Goal: Task Accomplishment & Management: Use online tool/utility

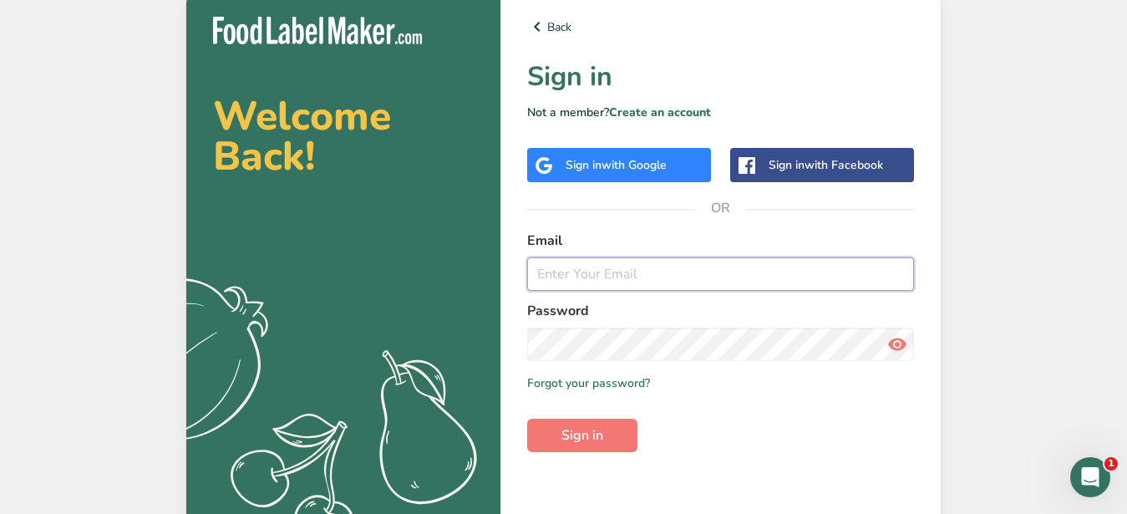
click at [607, 277] on input "email" at bounding box center [720, 273] width 387 height 33
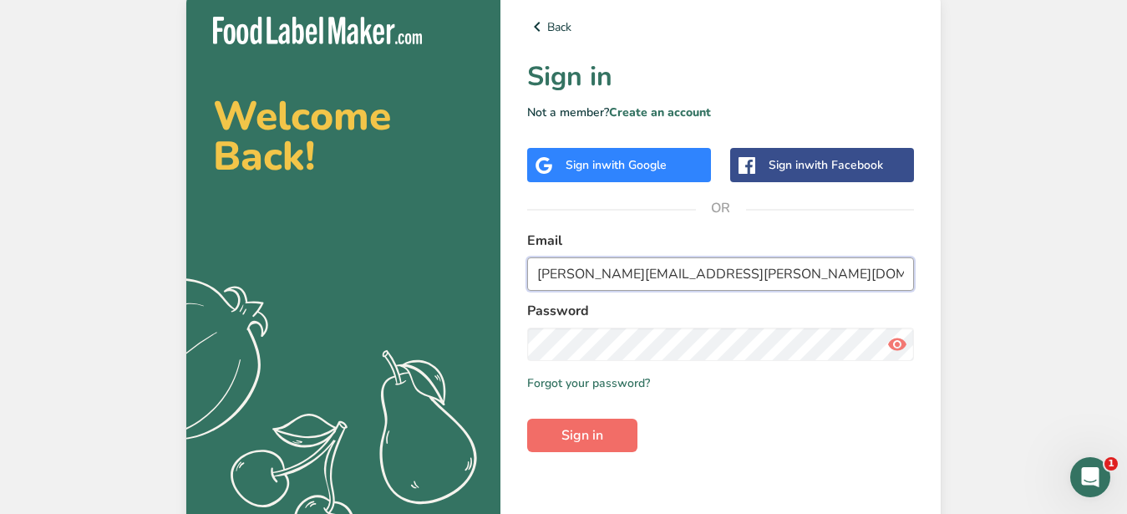
type input "[PERSON_NAME][EMAIL_ADDRESS][PERSON_NAME][DOMAIN_NAME]"
click at [592, 435] on span "Sign in" at bounding box center [582, 435] width 42 height 20
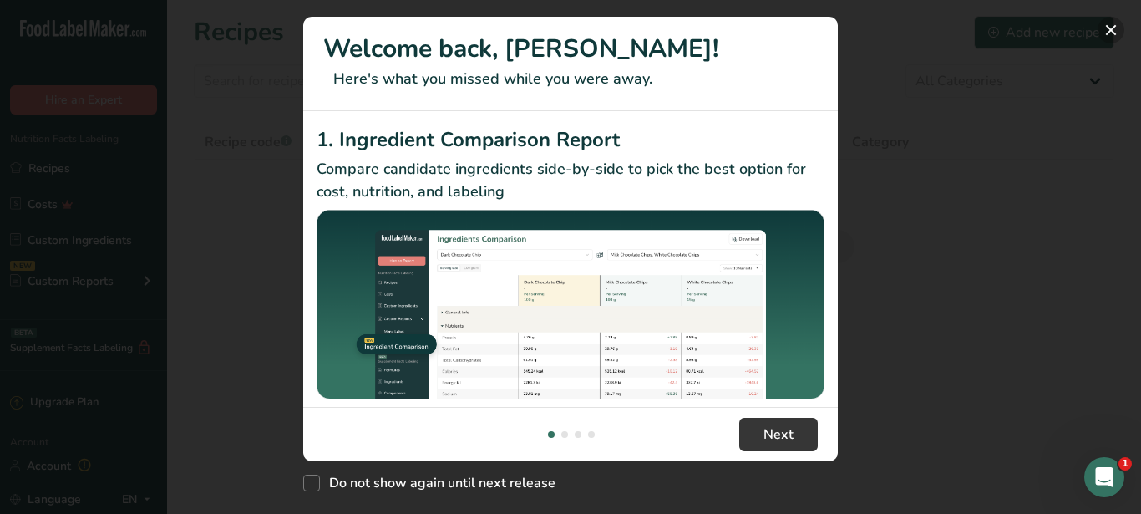
click at [1116, 26] on button "New Features" at bounding box center [1111, 30] width 27 height 27
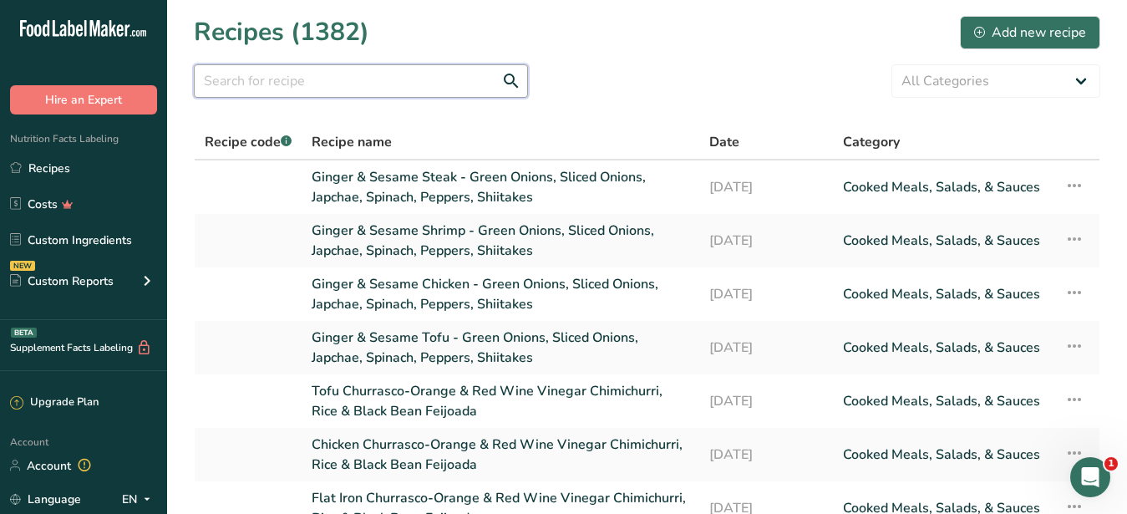
click at [353, 83] on input "text" at bounding box center [361, 80] width 334 height 33
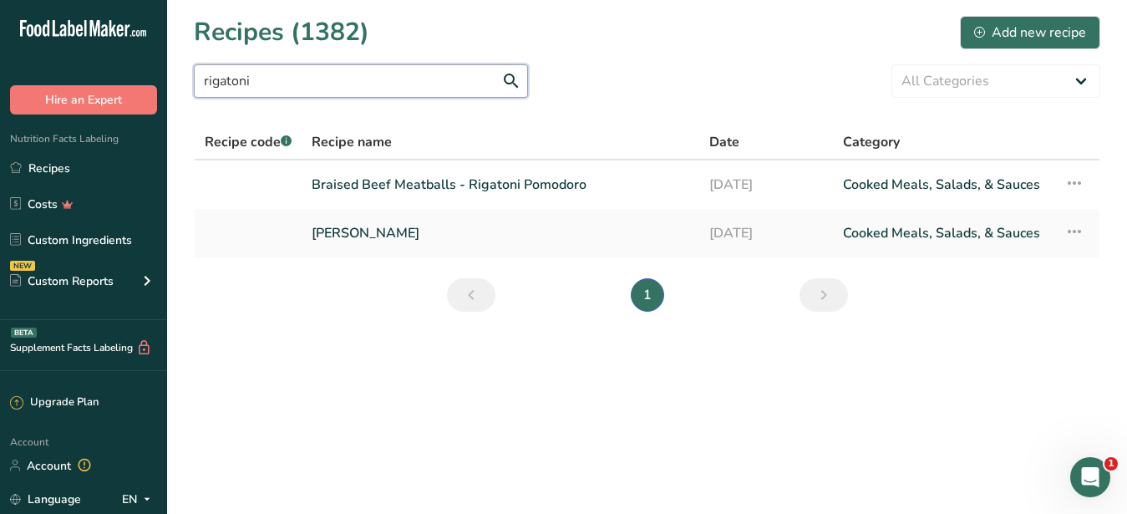
type input "rigatoni"
click at [394, 236] on link "[PERSON_NAME]" at bounding box center [501, 233] width 378 height 35
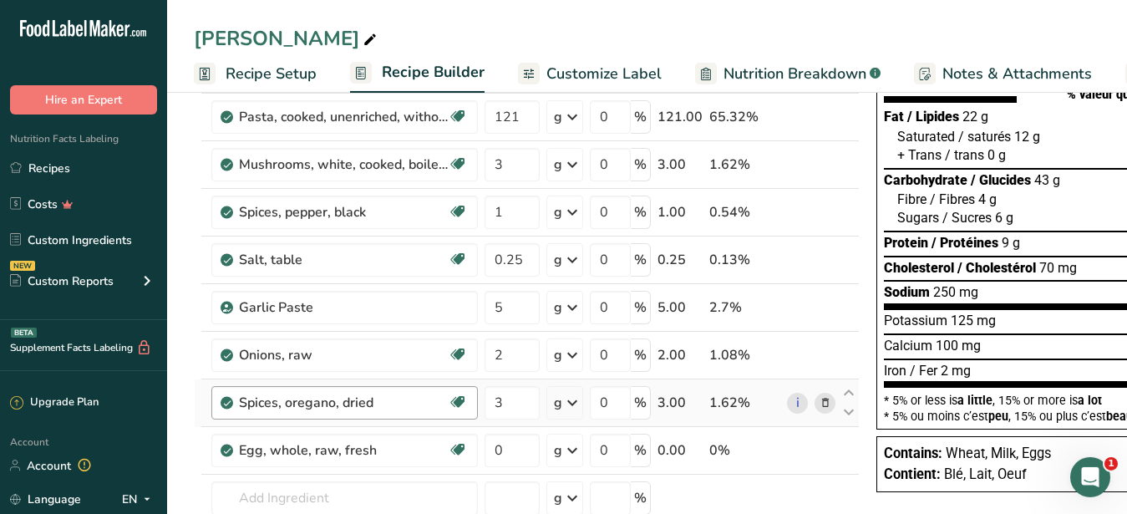
scroll to position [256, 0]
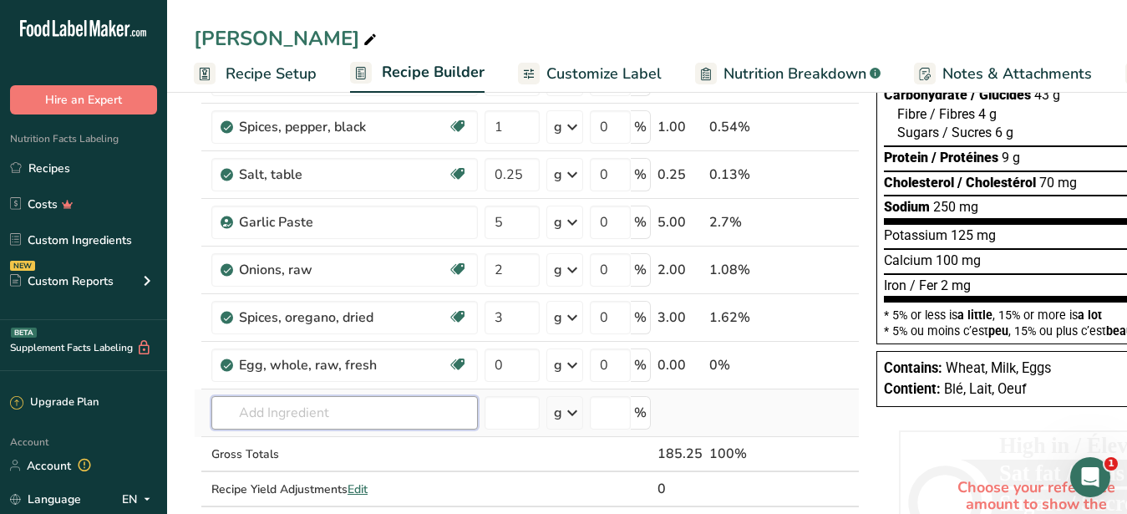
click at [264, 409] on input "text" at bounding box center [344, 412] width 267 height 33
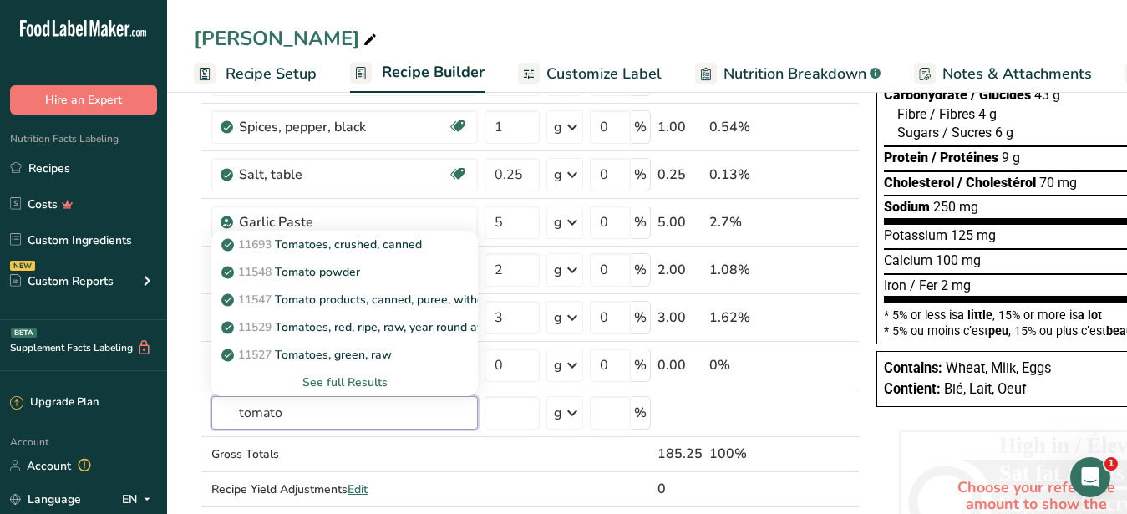
type input "tomato"
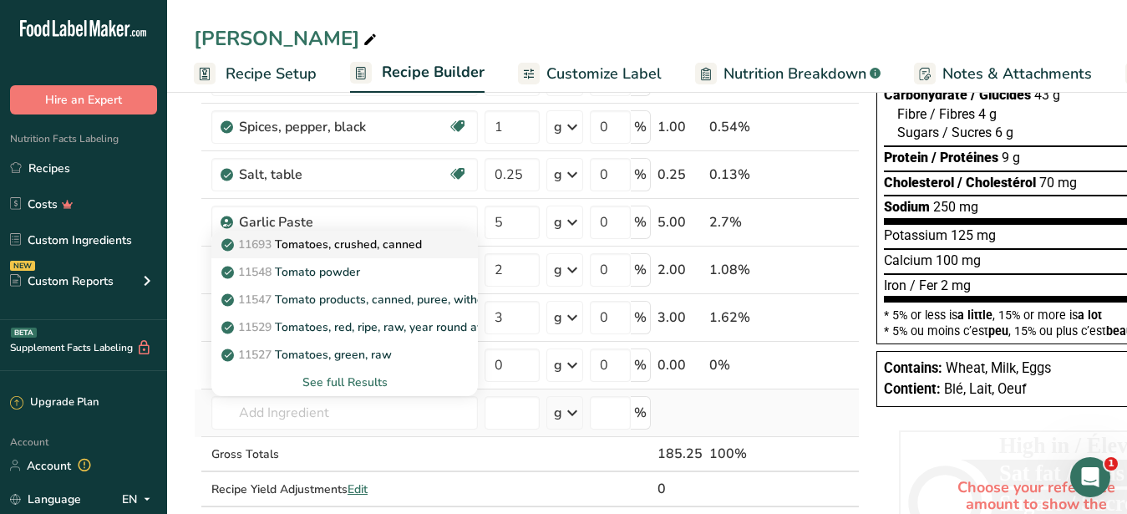
click at [374, 251] on p "11693 Tomatoes, crushed, canned" at bounding box center [323, 245] width 197 height 18
type input "Tomatoes, crushed, canned"
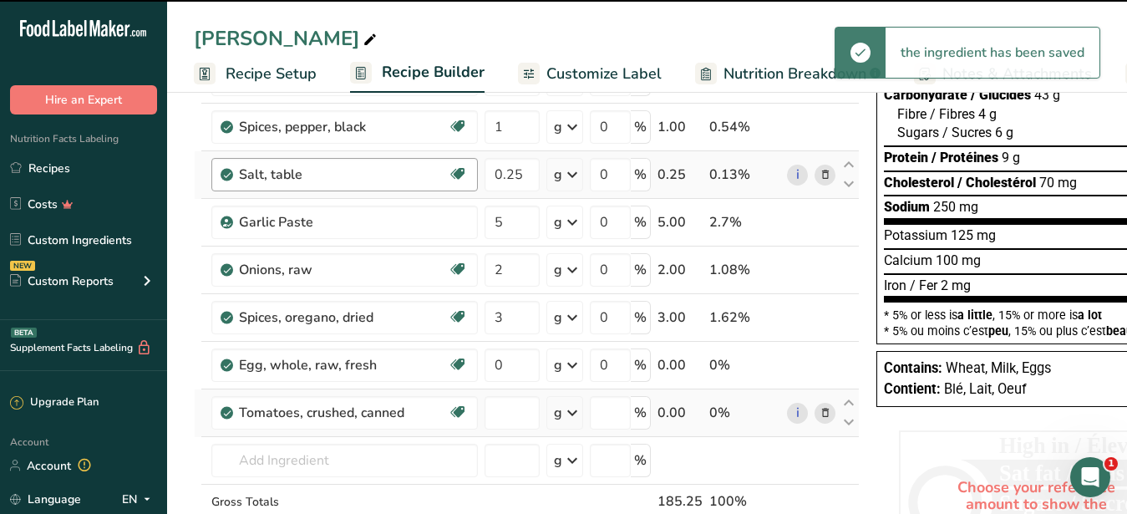
type input "0"
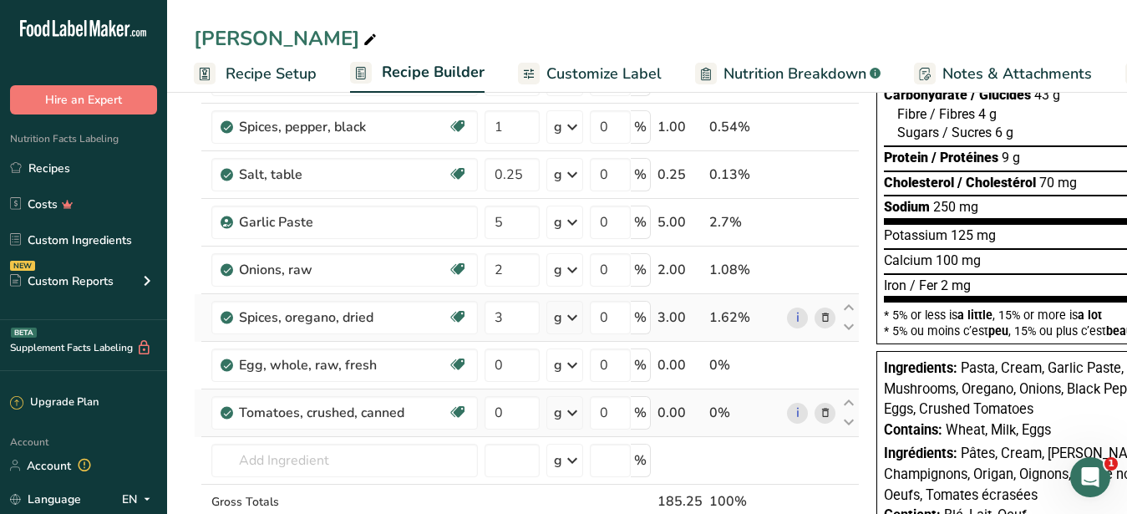
scroll to position [0, 0]
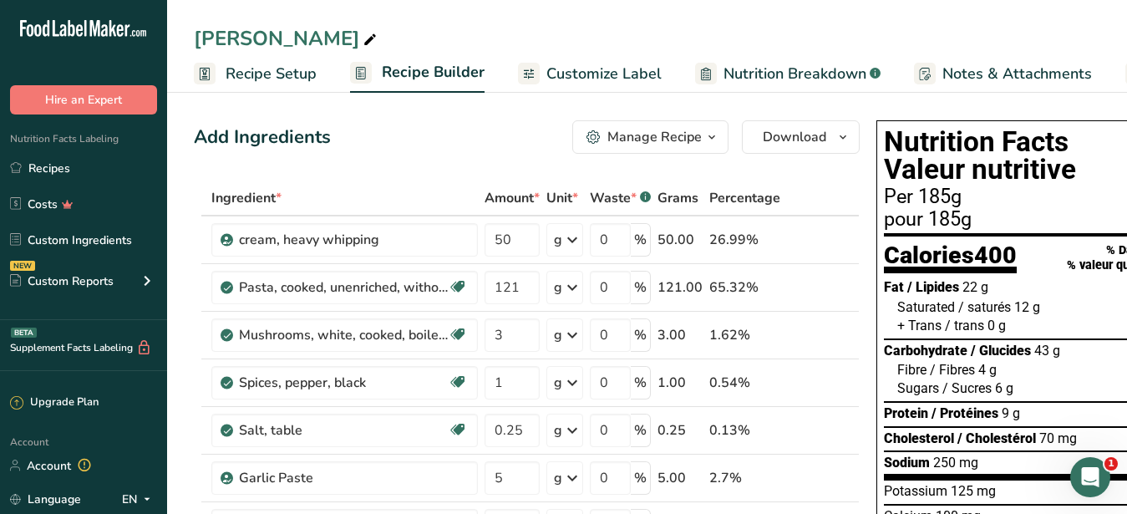
click at [624, 149] on button "Manage Recipe" at bounding box center [650, 136] width 156 height 33
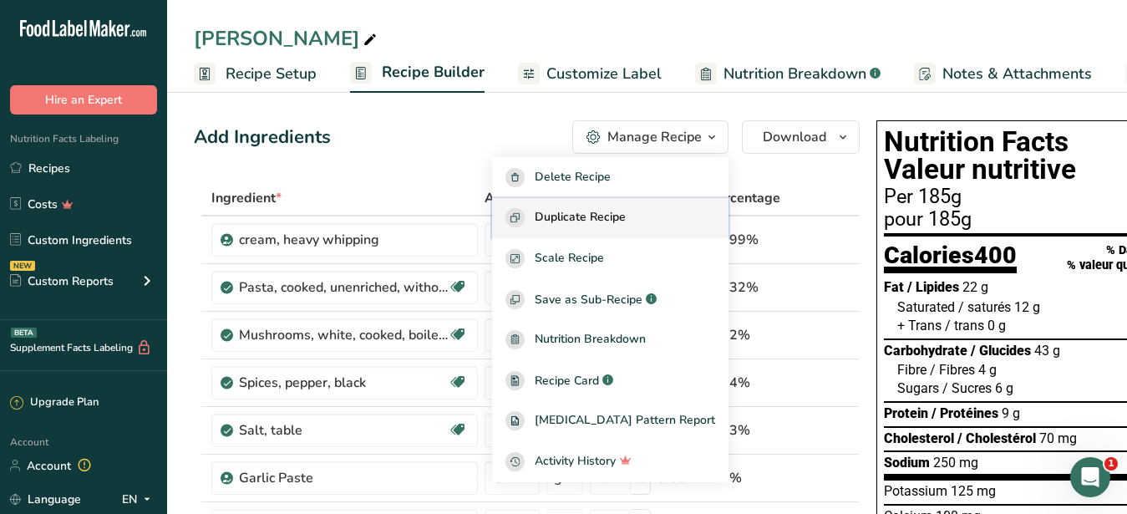
click at [604, 211] on span "Duplicate Recipe" at bounding box center [580, 217] width 91 height 19
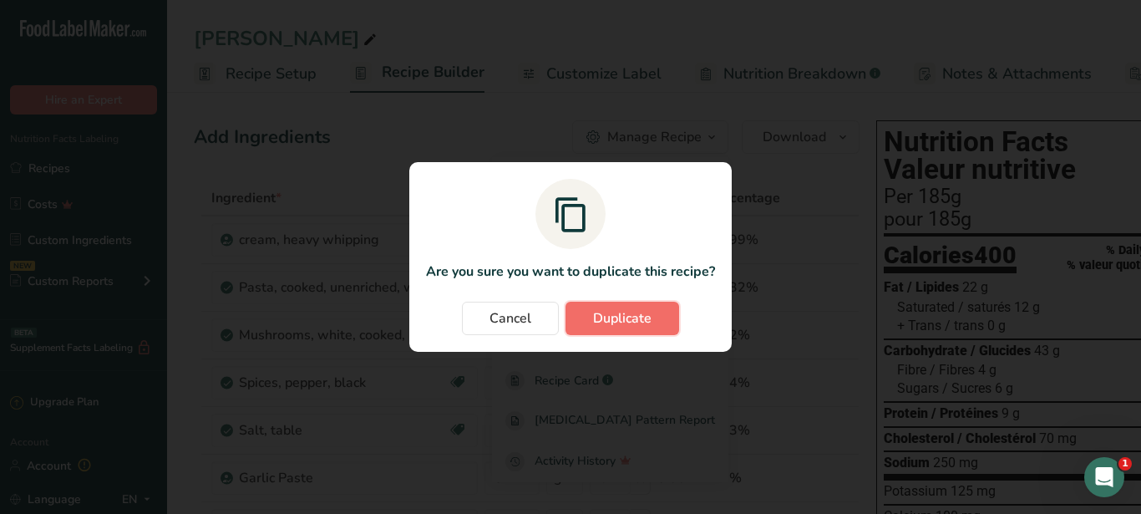
click at [637, 324] on span "Duplicate" at bounding box center [622, 318] width 58 height 20
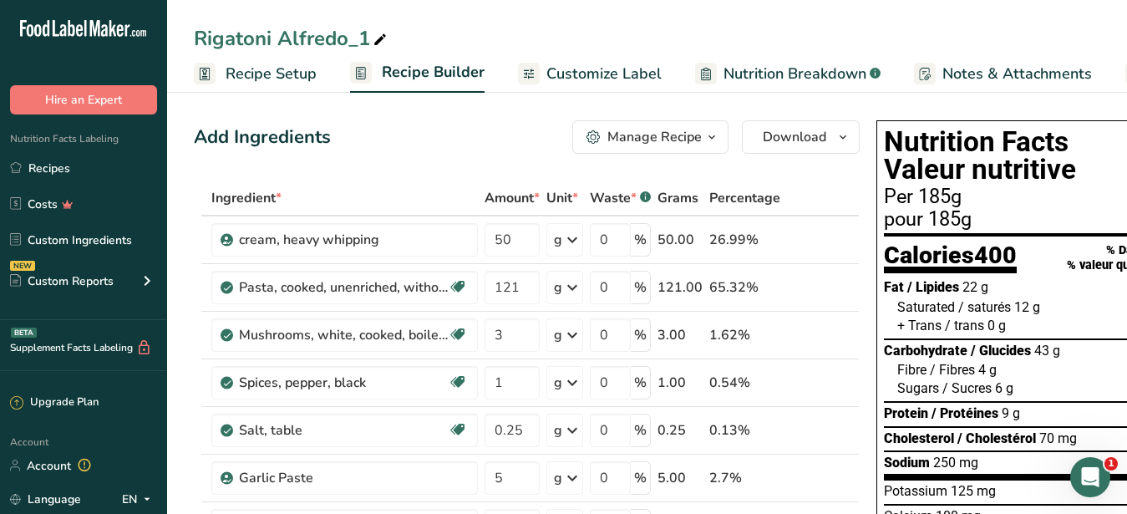
click at [381, 40] on icon at bounding box center [380, 39] width 15 height 23
drag, startPoint x: 381, startPoint y: 40, endPoint x: 284, endPoint y: 38, distance: 96.9
click at [284, 38] on input "Rigatoni Alfredo_1" at bounding box center [647, 38] width 906 height 30
type input "[PERSON_NAME]"
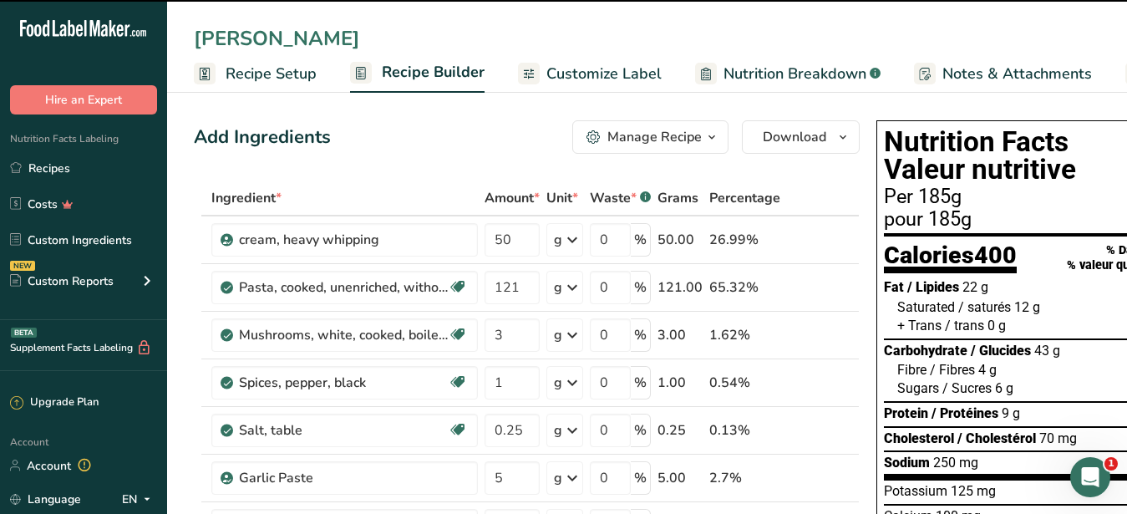
click at [460, 188] on div "Ingredient *" at bounding box center [344, 198] width 267 height 20
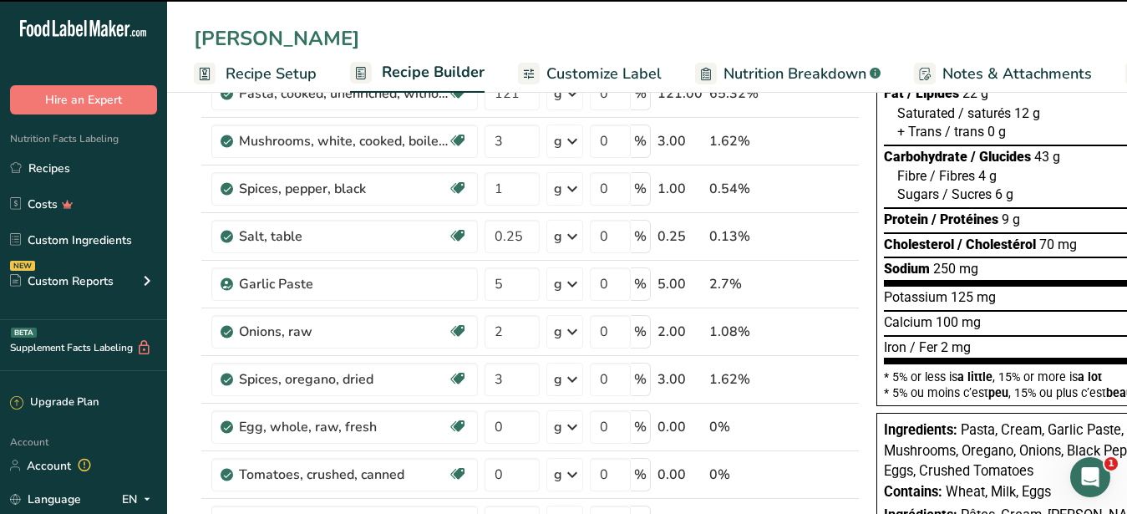
scroll to position [256, 0]
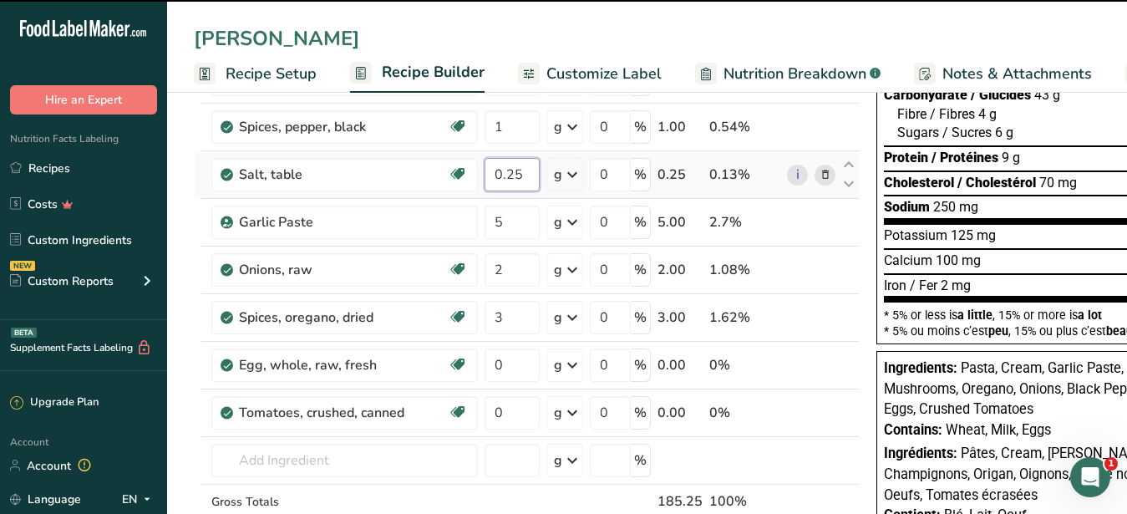
click at [512, 158] on input "0.25" at bounding box center [512, 174] width 55 height 33
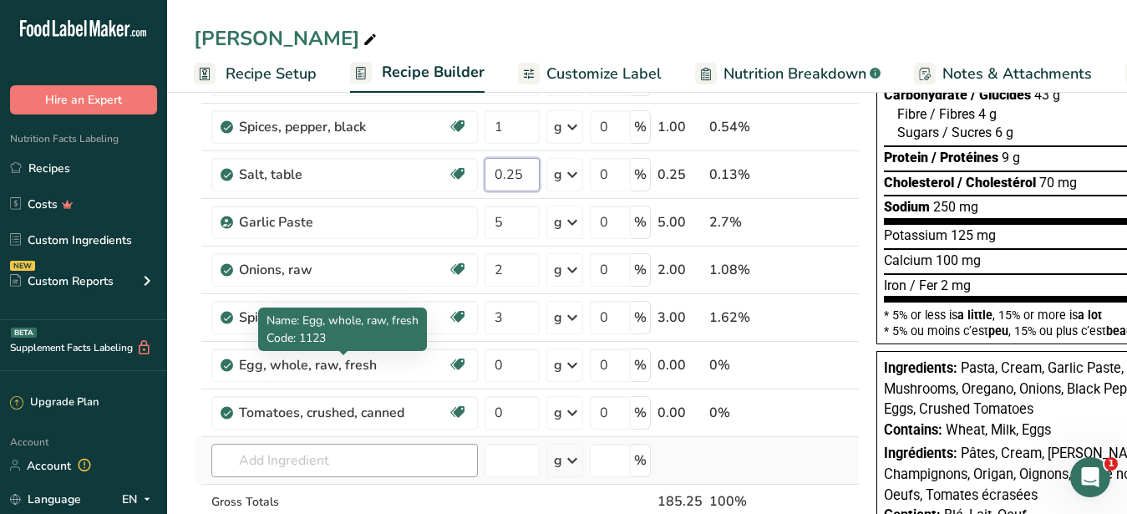
scroll to position [341, 0]
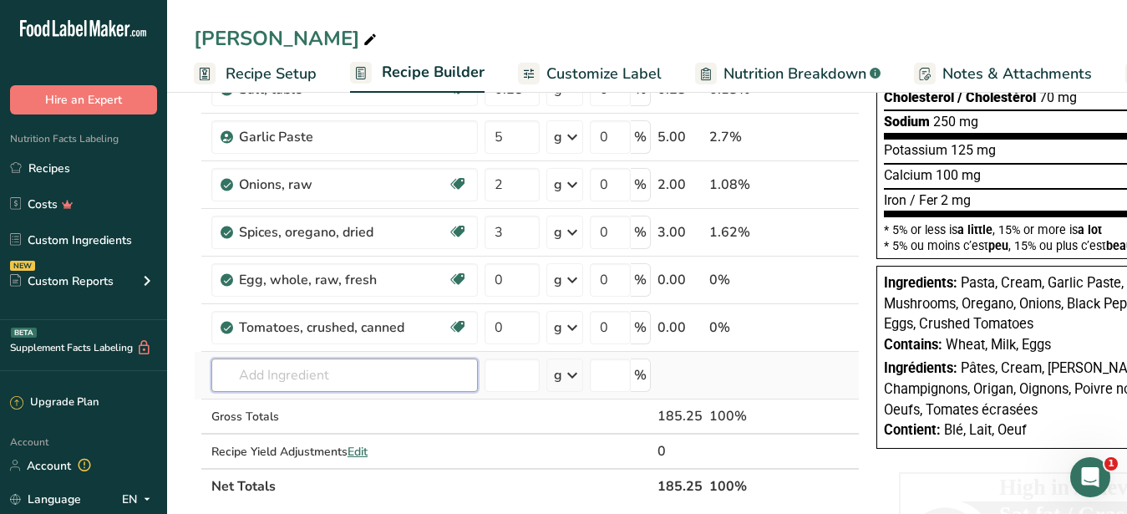
click at [312, 381] on input "text" at bounding box center [344, 374] width 267 height 33
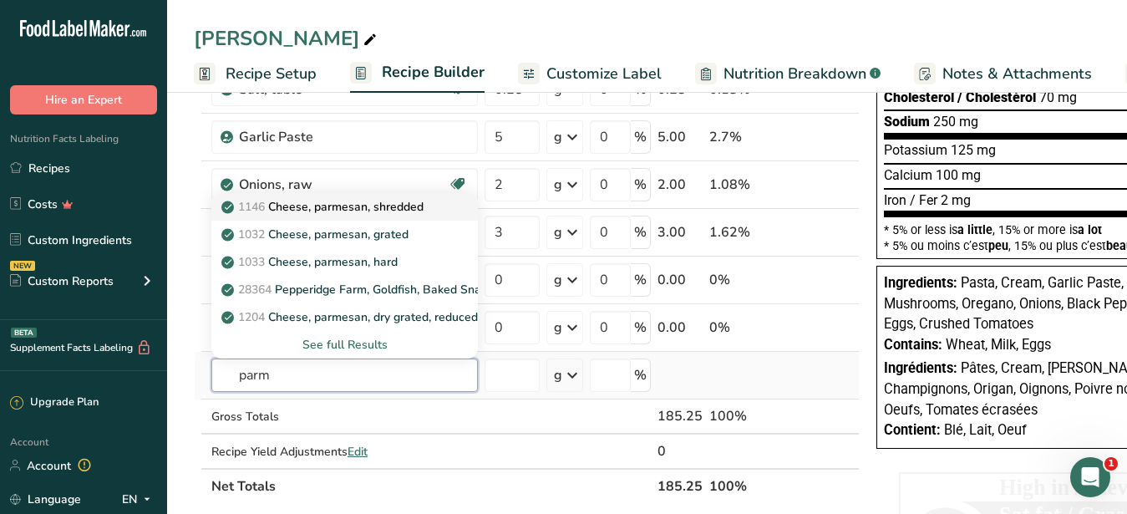
type input "parm"
click at [328, 214] on p "1146 Cheese, parmesan, shredded" at bounding box center [324, 207] width 199 height 18
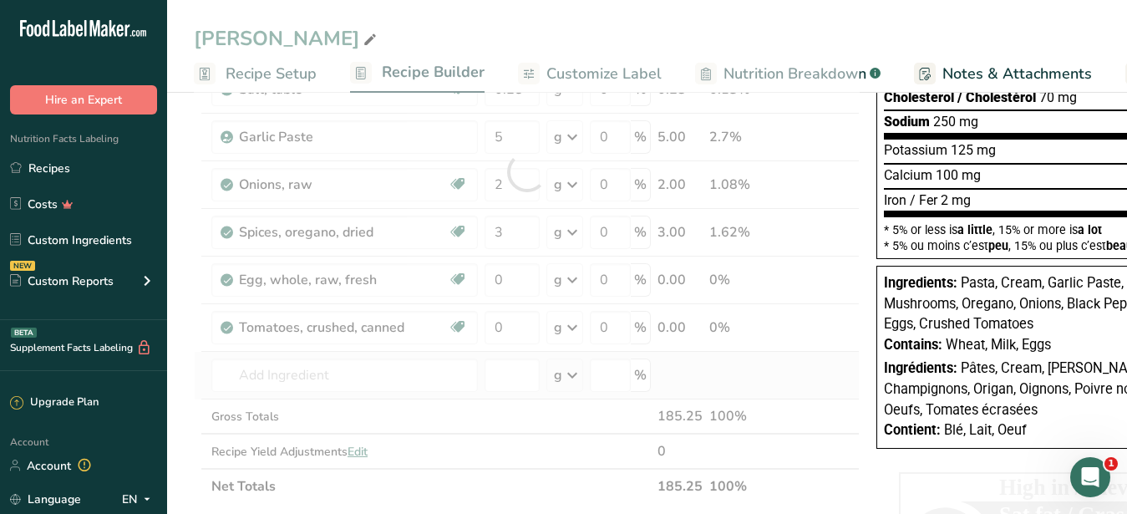
type input "Cheese, parmesan, shredded"
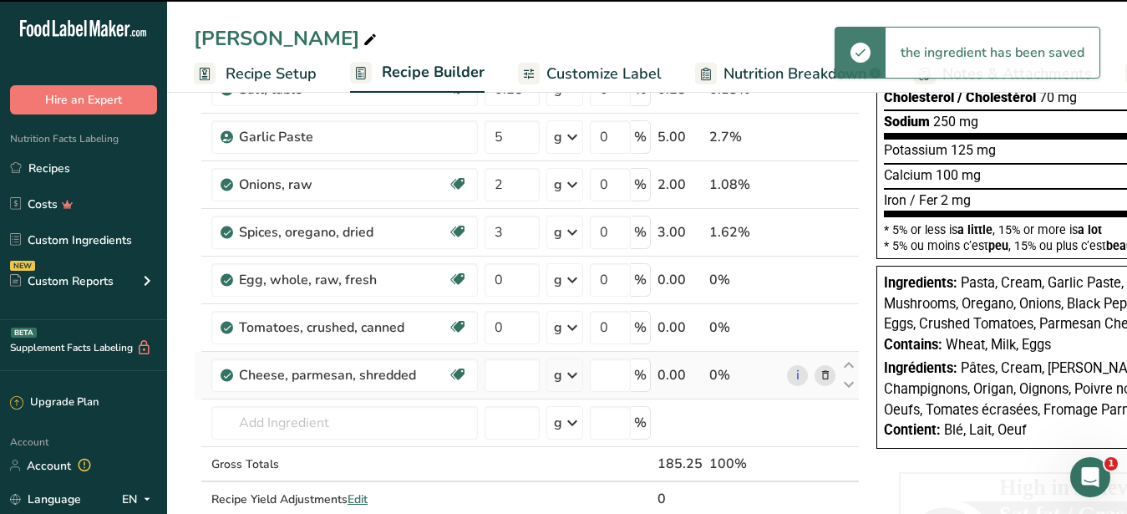
type input "0"
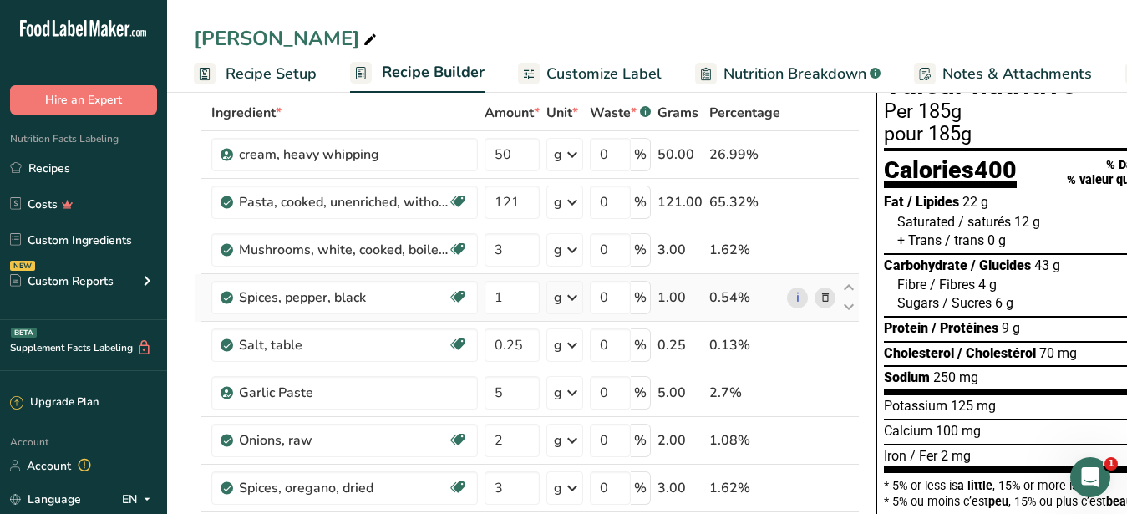
scroll to position [0, 0]
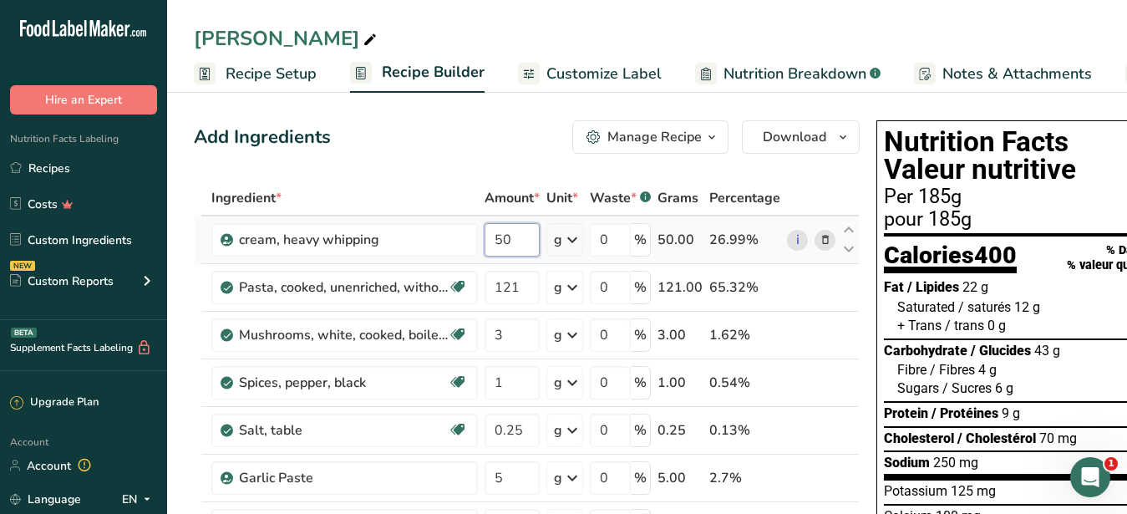
drag, startPoint x: 513, startPoint y: 238, endPoint x: 498, endPoint y: 243, distance: 15.9
click at [498, 243] on input "50" at bounding box center [512, 239] width 55 height 33
type input "20"
click at [524, 299] on input "121" at bounding box center [512, 287] width 55 height 33
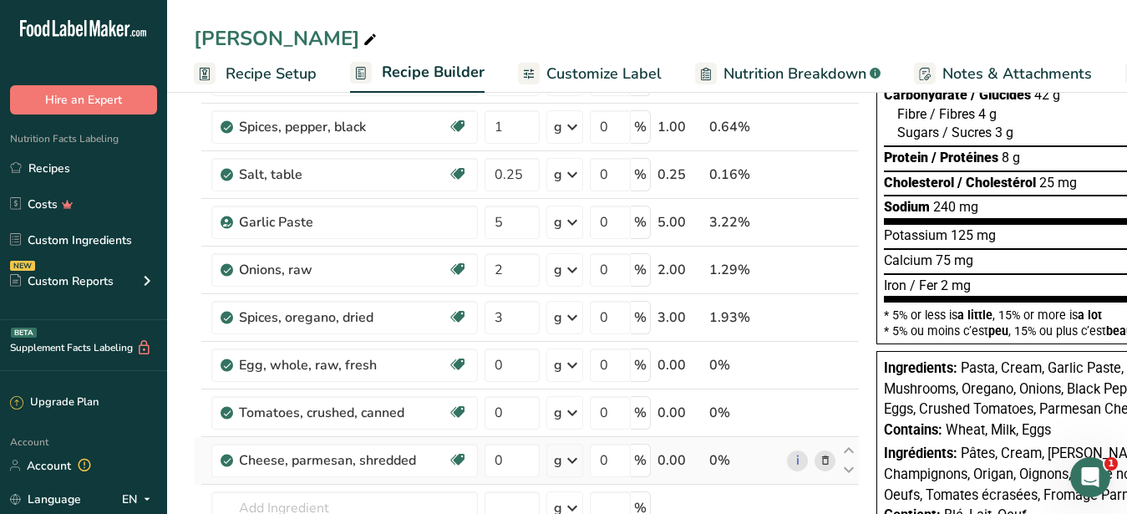
scroll to position [426, 0]
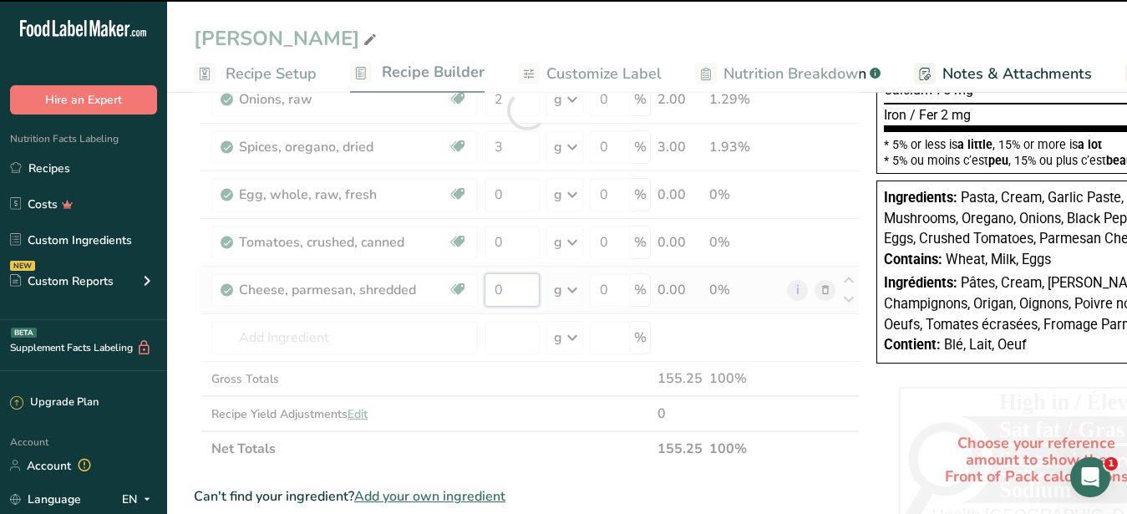
drag, startPoint x: 509, startPoint y: 287, endPoint x: 485, endPoint y: 293, distance: 25.1
click at [485, 293] on input "0" at bounding box center [512, 289] width 55 height 33
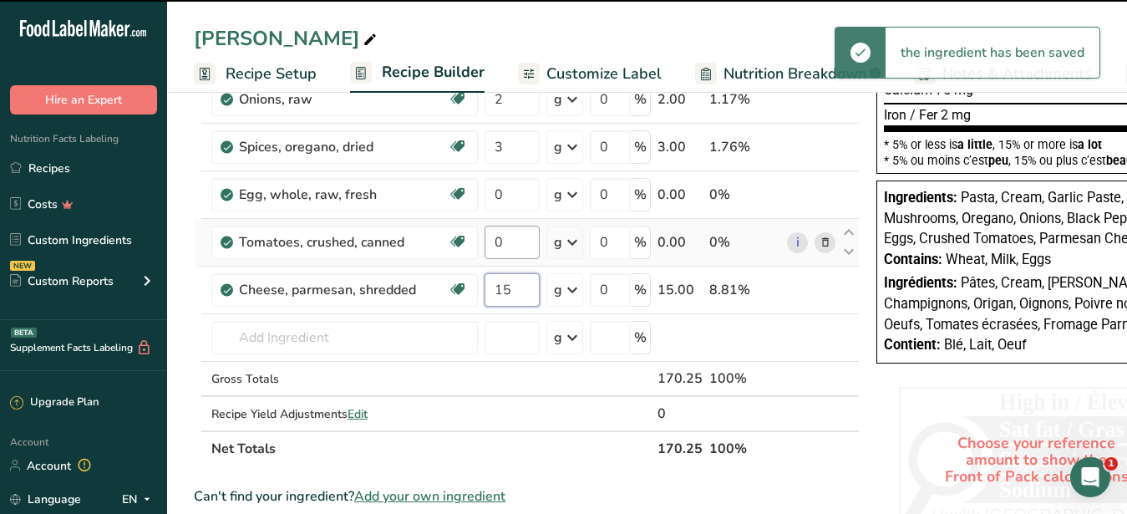
type input "15"
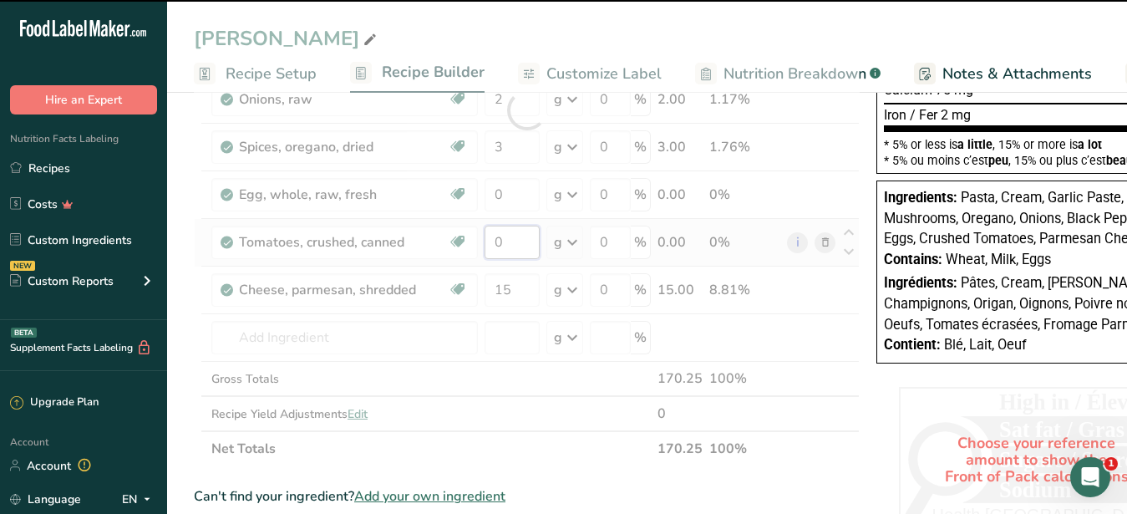
drag, startPoint x: 520, startPoint y: 246, endPoint x: 486, endPoint y: 241, distance: 34.7
click at [486, 241] on input "0" at bounding box center [512, 242] width 55 height 33
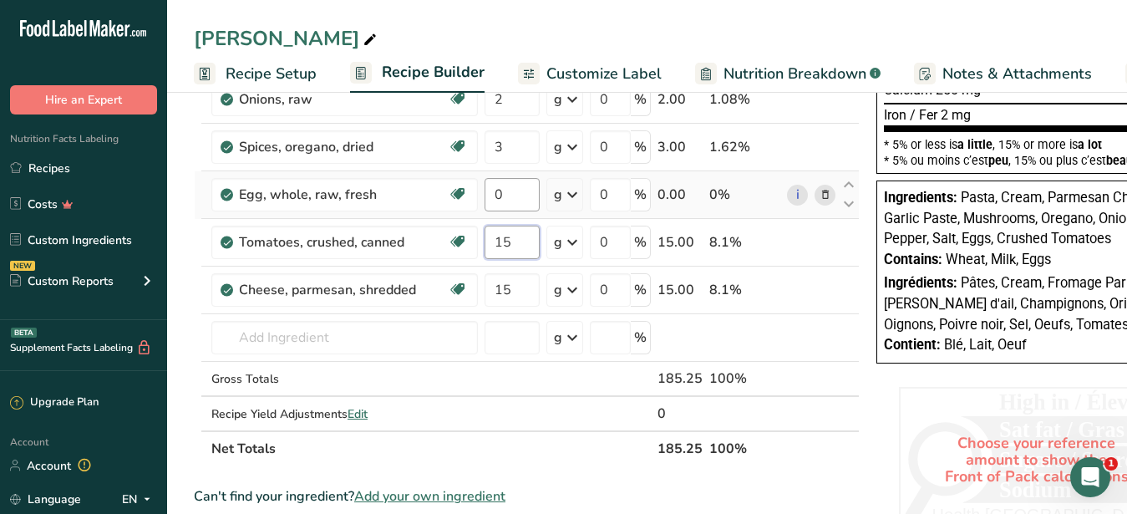
type input "15"
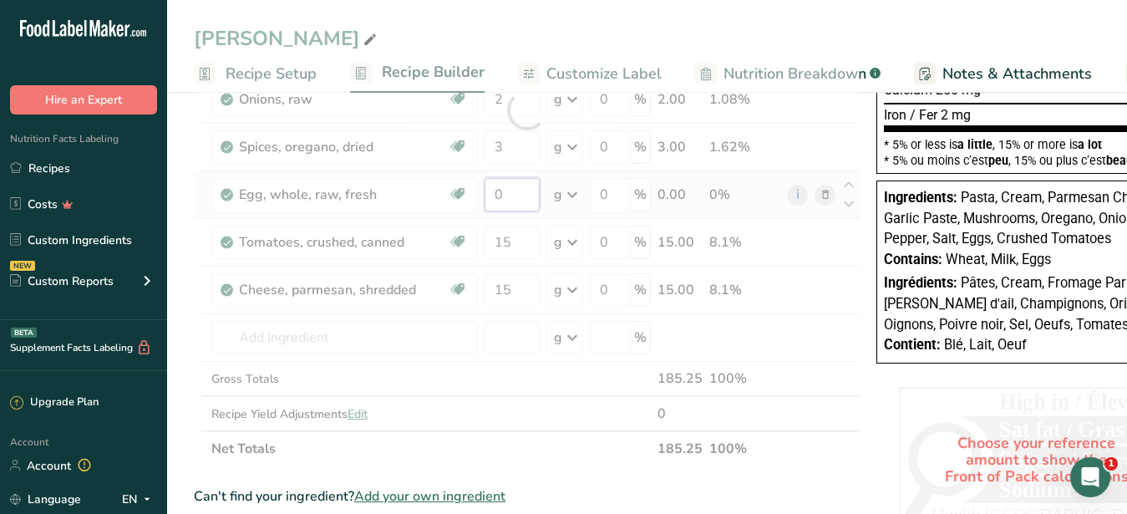
click at [507, 198] on input "0" at bounding box center [512, 194] width 55 height 33
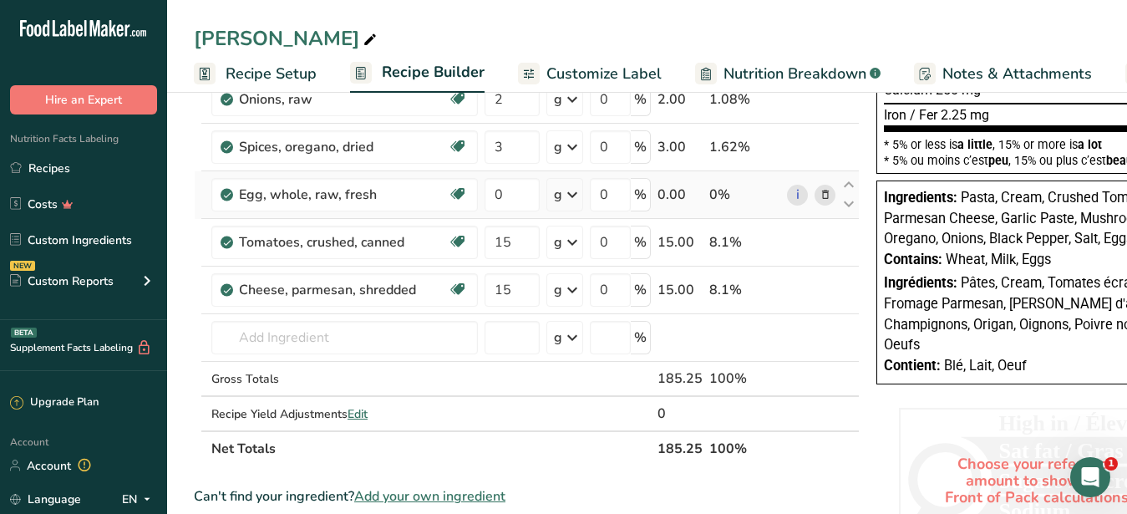
click at [820, 189] on div "Ingredient * Amount * Unit * Waste * .a-a{fill:#347362;}.b-a{fill:#fff;} Grams …" at bounding box center [527, 110] width 666 height 712
click at [820, 199] on icon at bounding box center [826, 195] width 12 height 18
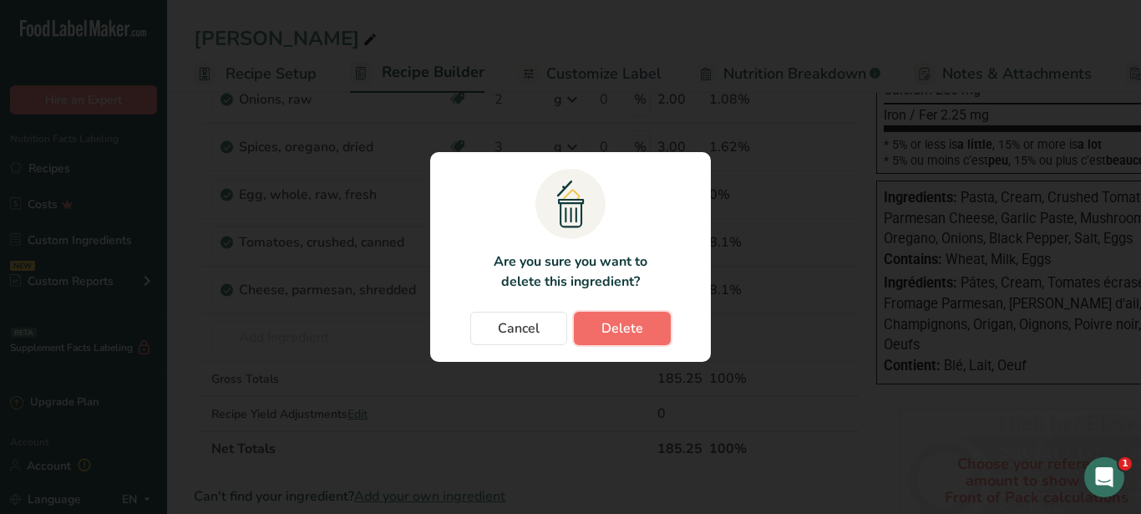
click at [637, 334] on span "Delete" at bounding box center [623, 328] width 42 height 20
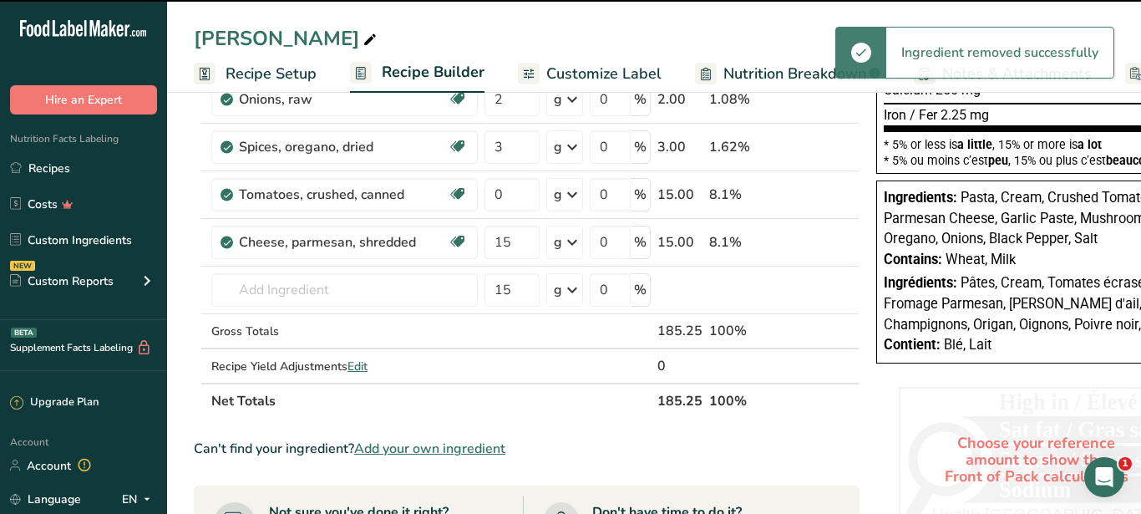
type input "15"
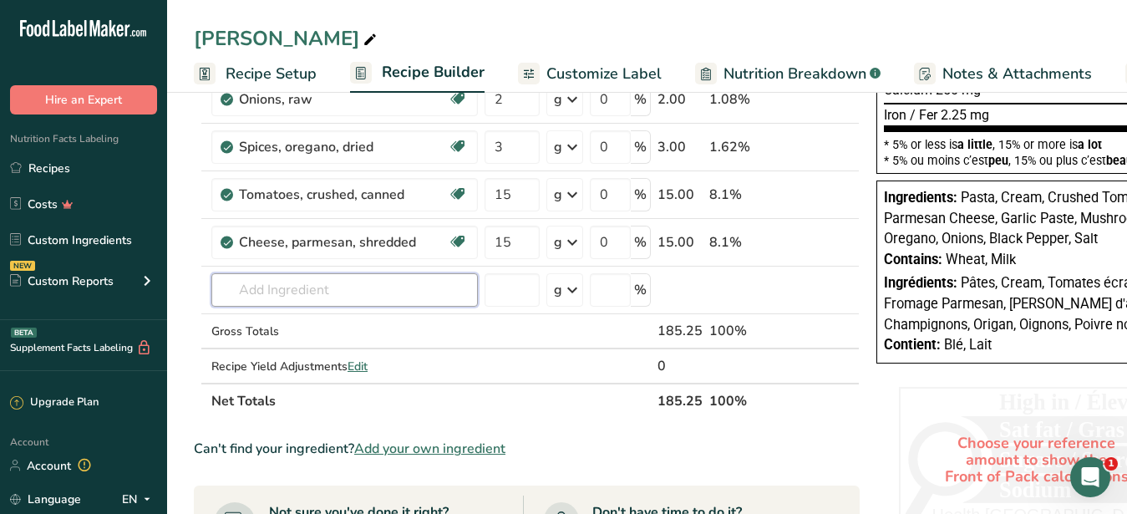
click at [293, 288] on input "text" at bounding box center [344, 289] width 267 height 33
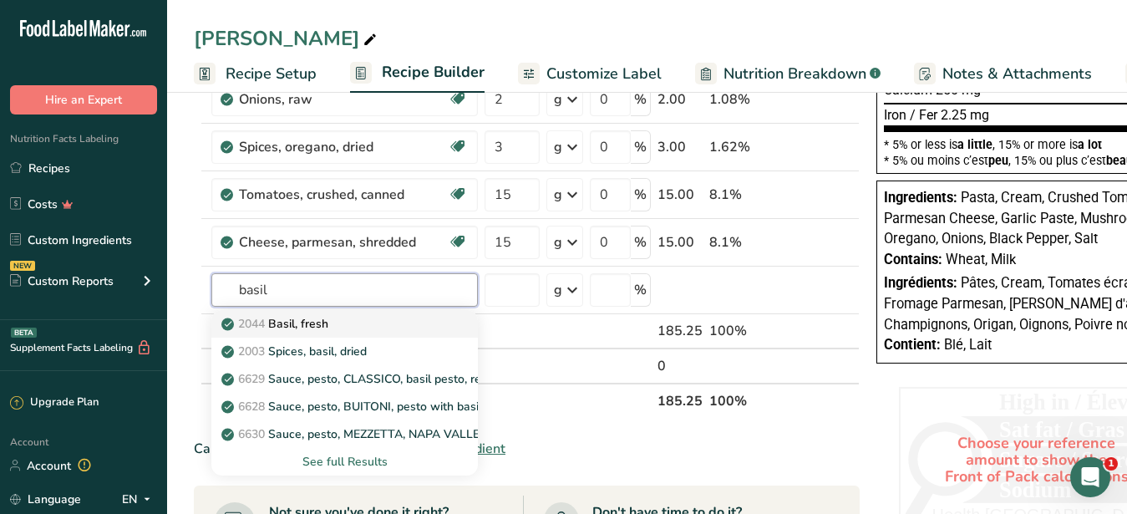
type input "basil"
click at [321, 323] on p "2044 Basil, fresh" at bounding box center [277, 324] width 104 height 18
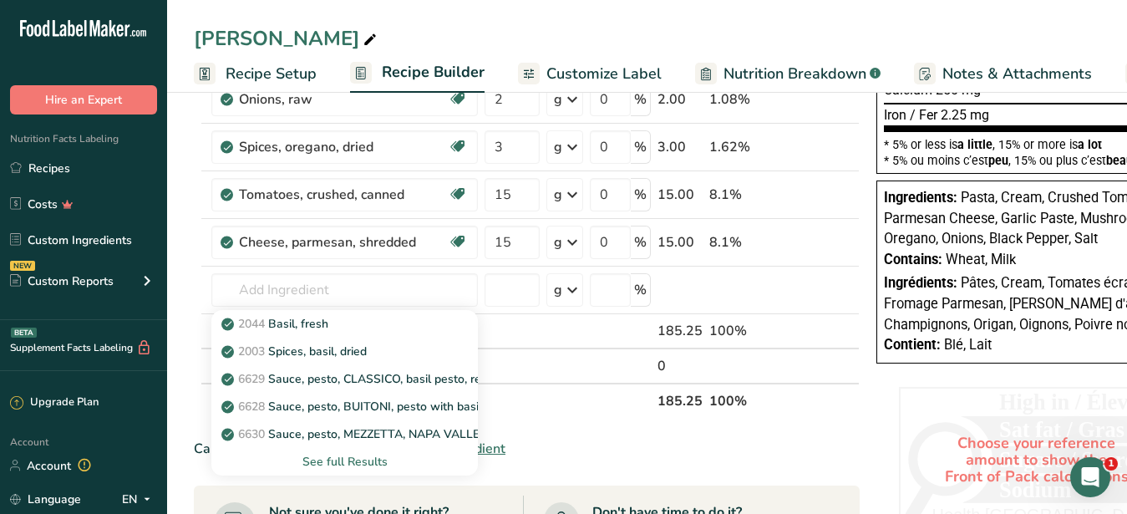
type input "Basil, fresh"
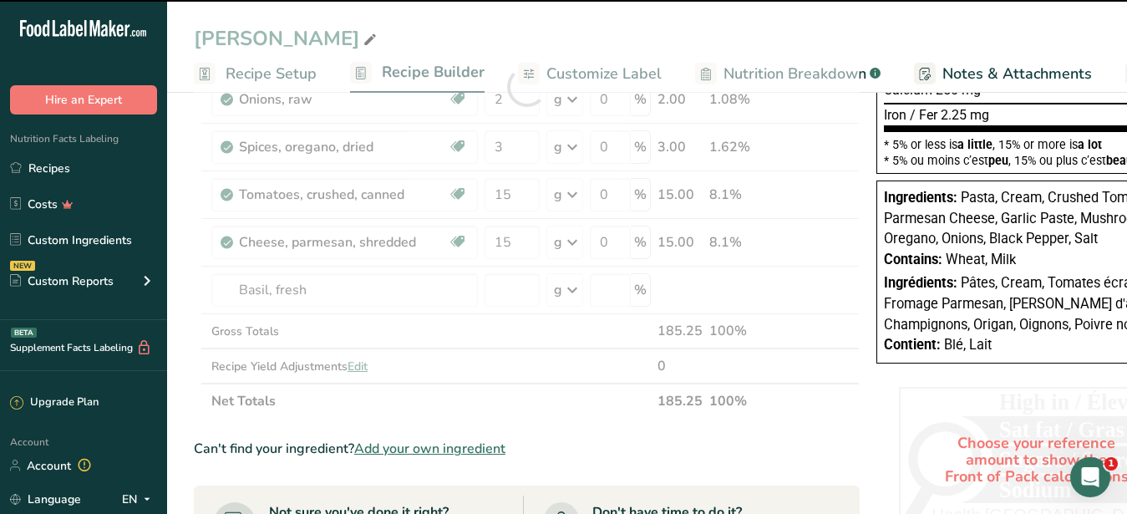
scroll to position [12, 0]
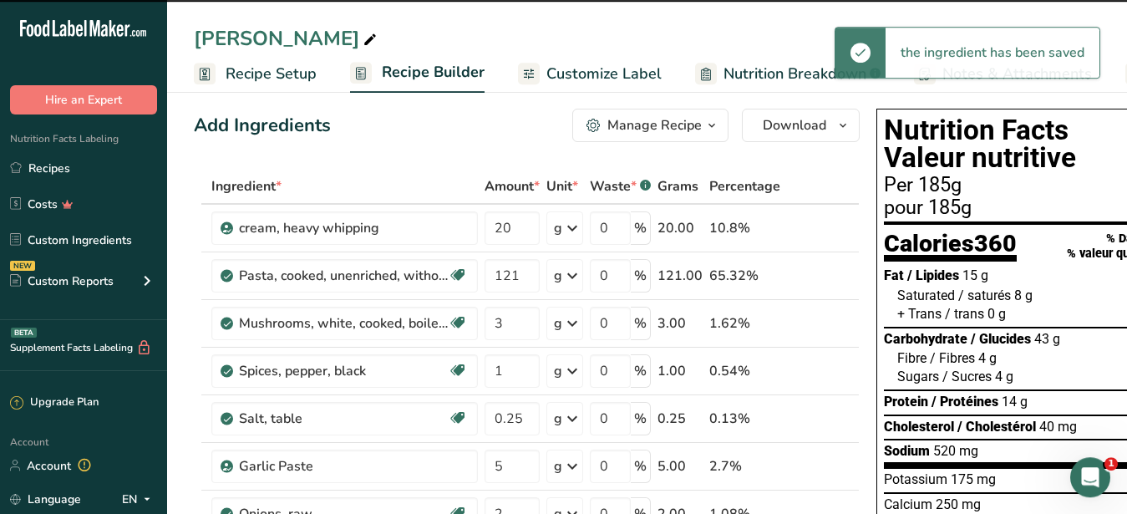
type input "0"
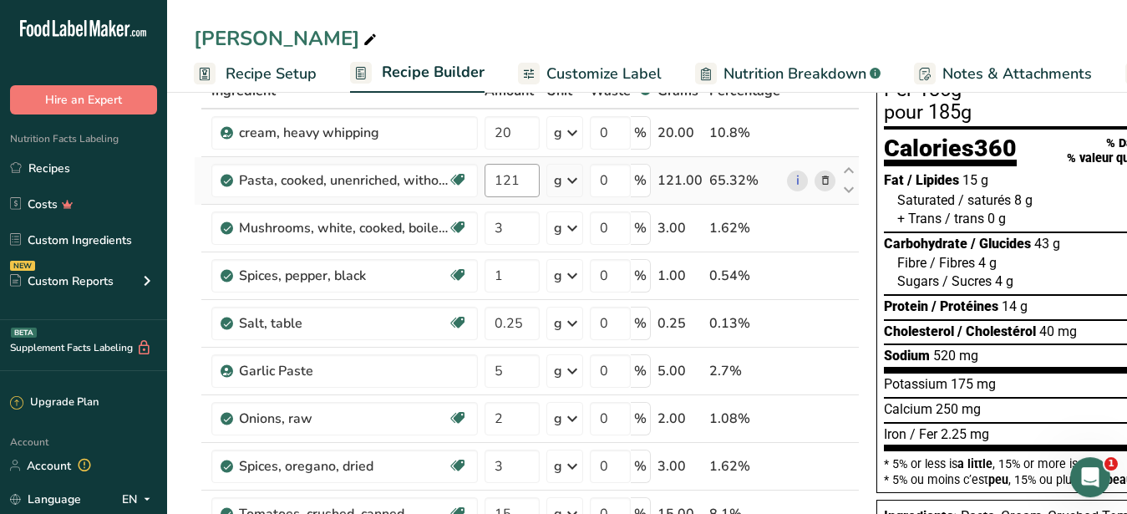
scroll to position [341, 0]
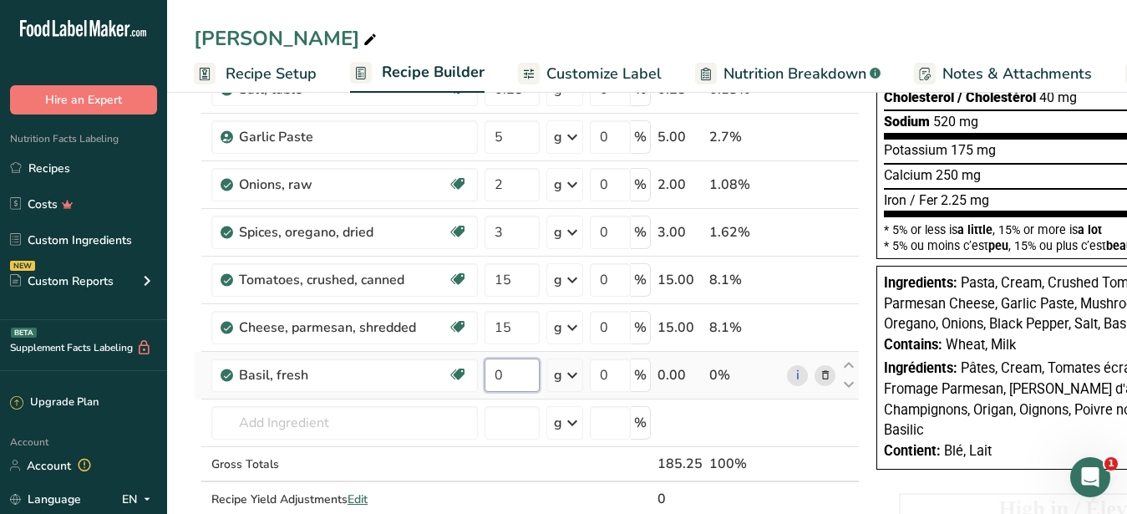
drag, startPoint x: 504, startPoint y: 373, endPoint x: 495, endPoint y: 375, distance: 8.5
click at [495, 375] on input "0" at bounding box center [512, 374] width 55 height 33
type input "3"
click at [516, 420] on input "number" at bounding box center [512, 422] width 55 height 33
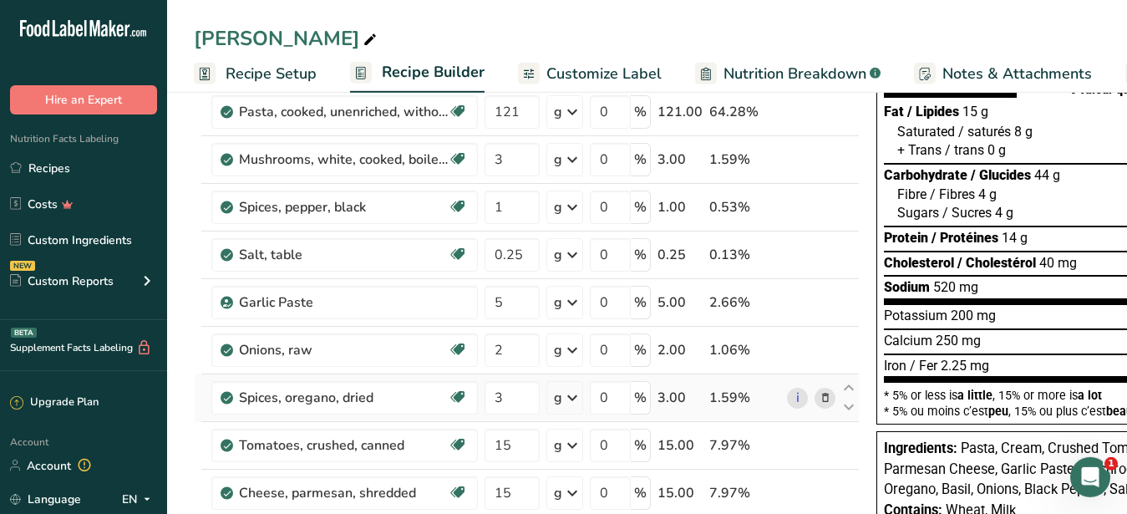
scroll to position [256, 0]
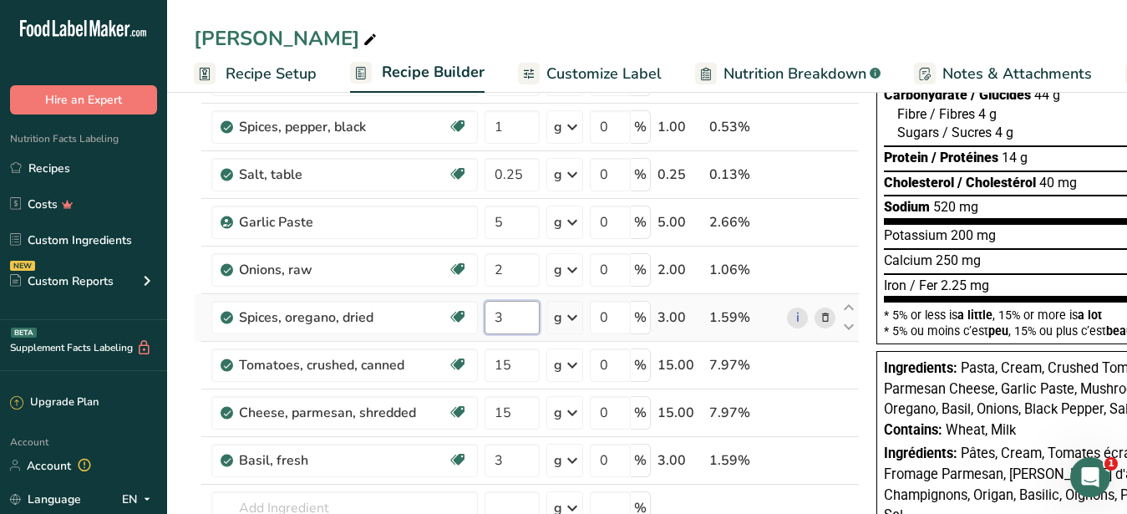
drag, startPoint x: 517, startPoint y: 321, endPoint x: 486, endPoint y: 325, distance: 31.2
click at [486, 325] on input "3" at bounding box center [512, 317] width 55 height 33
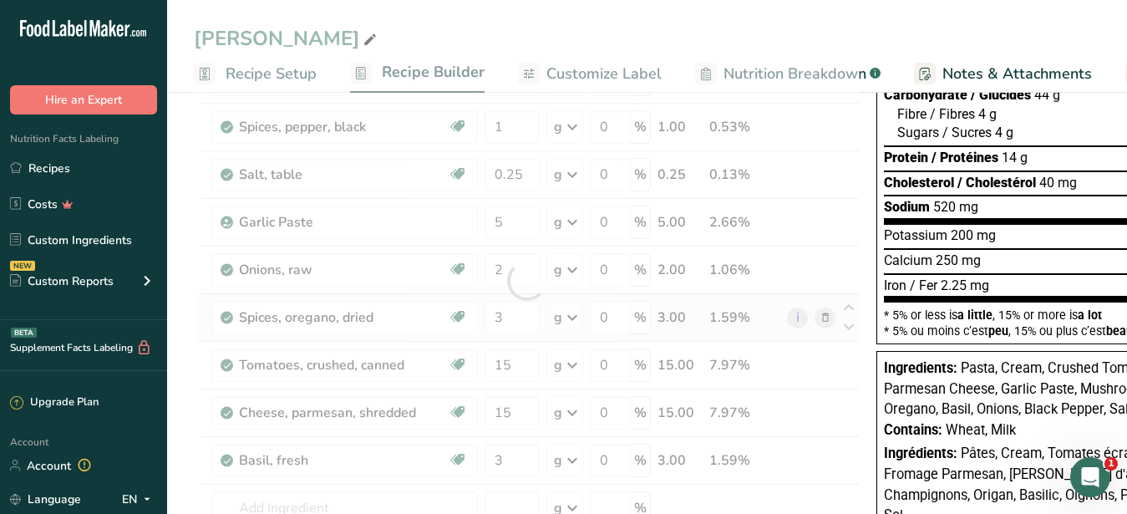
click at [823, 317] on div "Ingredient * Amount * Unit * Waste * .a-a{fill:#347362;}.b-a{fill:#fff;} Grams …" at bounding box center [527, 281] width 666 height 712
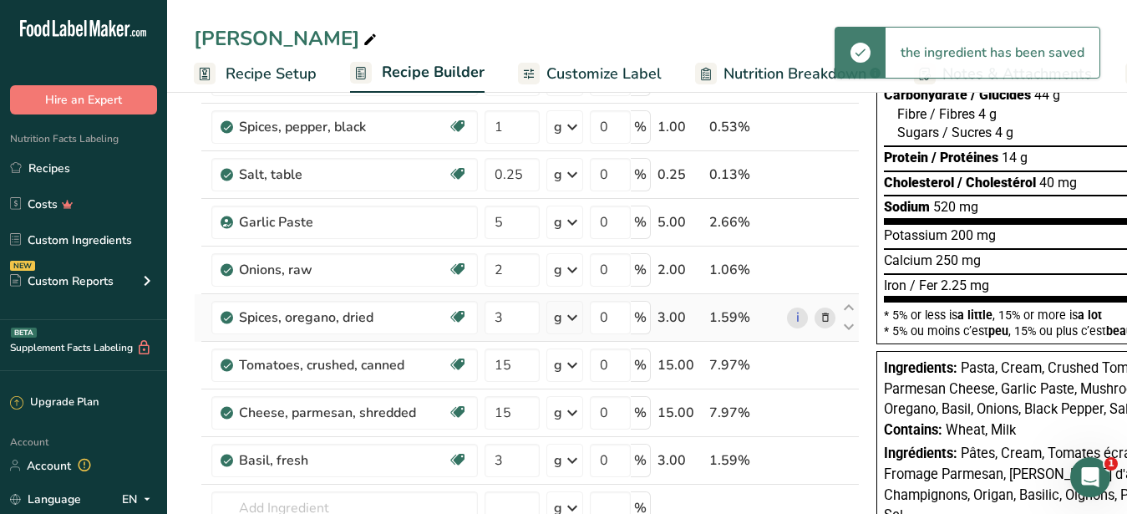
click at [820, 325] on icon at bounding box center [826, 318] width 12 height 18
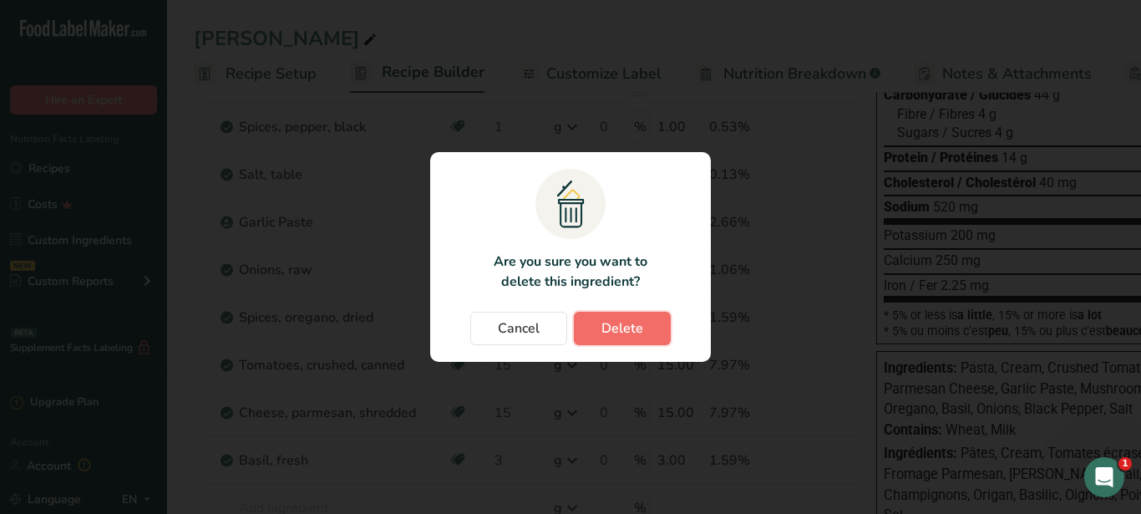
click at [647, 327] on button "Delete" at bounding box center [622, 328] width 97 height 33
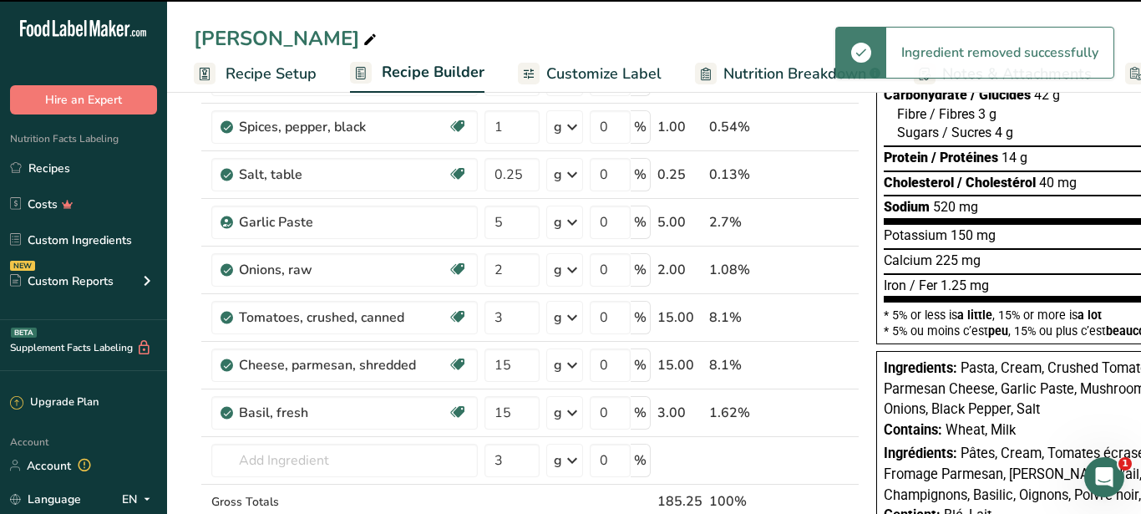
type input "15"
type input "3"
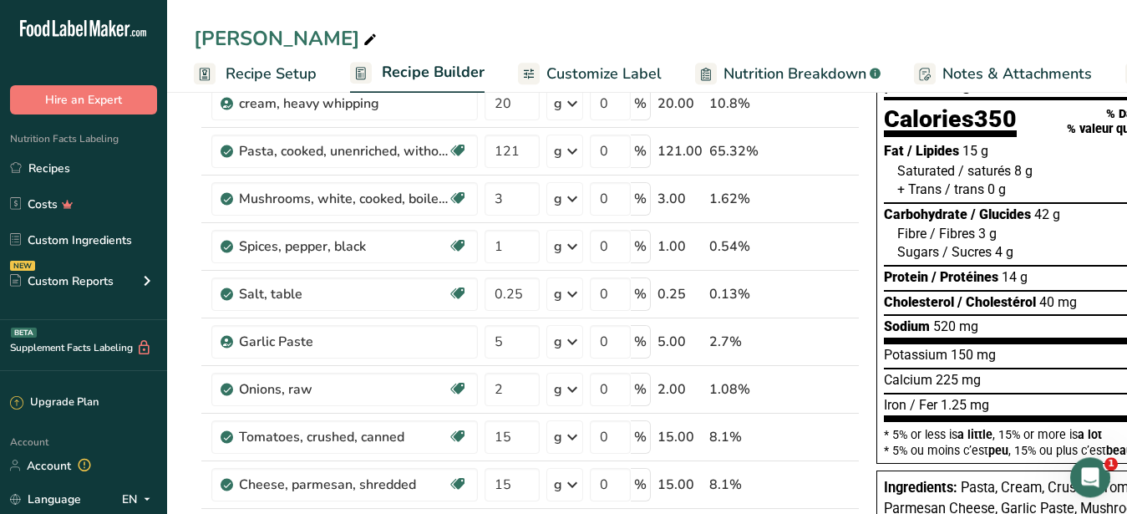
scroll to position [0, 0]
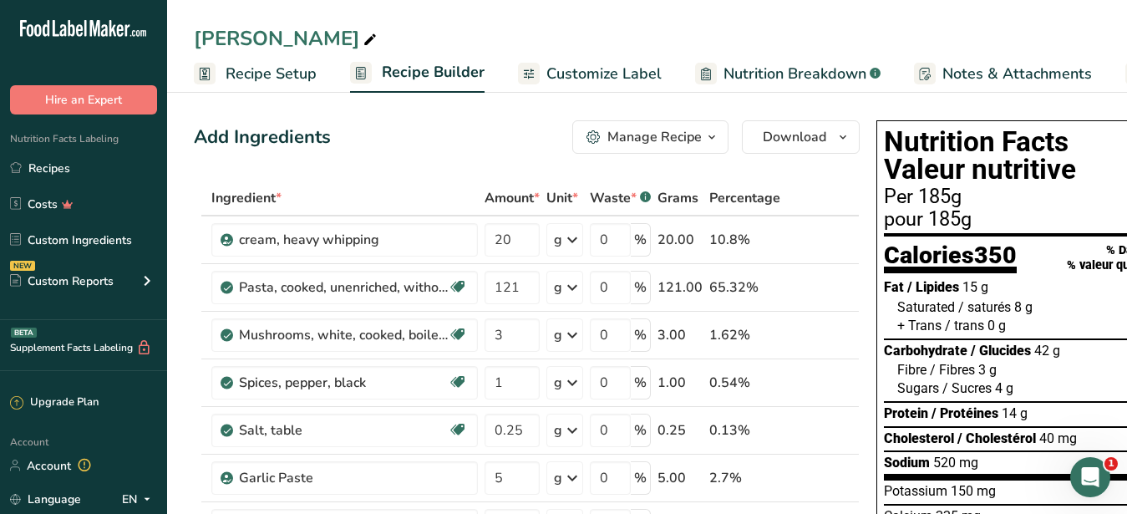
click at [601, 73] on span "Customize Label" at bounding box center [603, 74] width 115 height 23
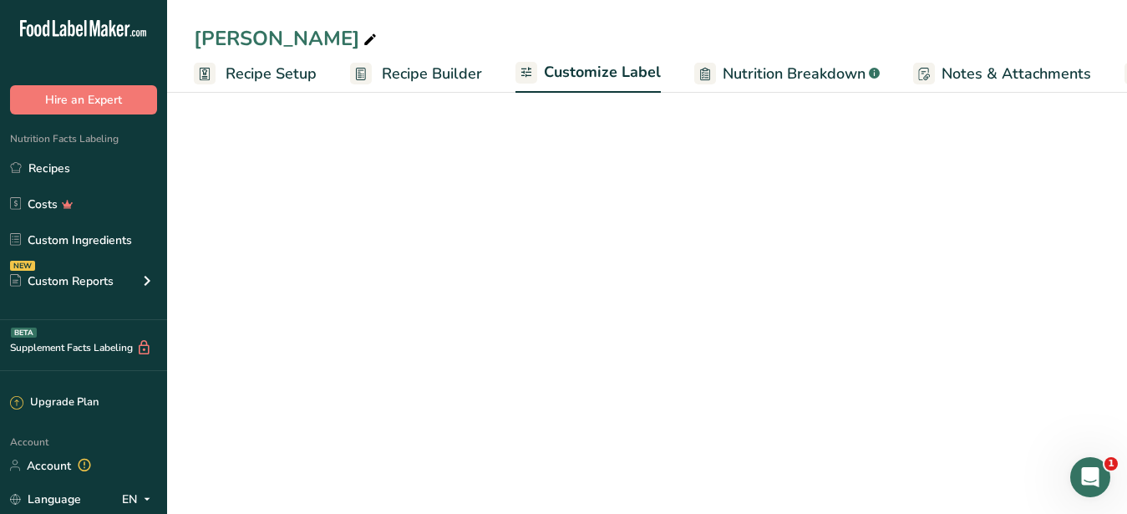
scroll to position [0, 174]
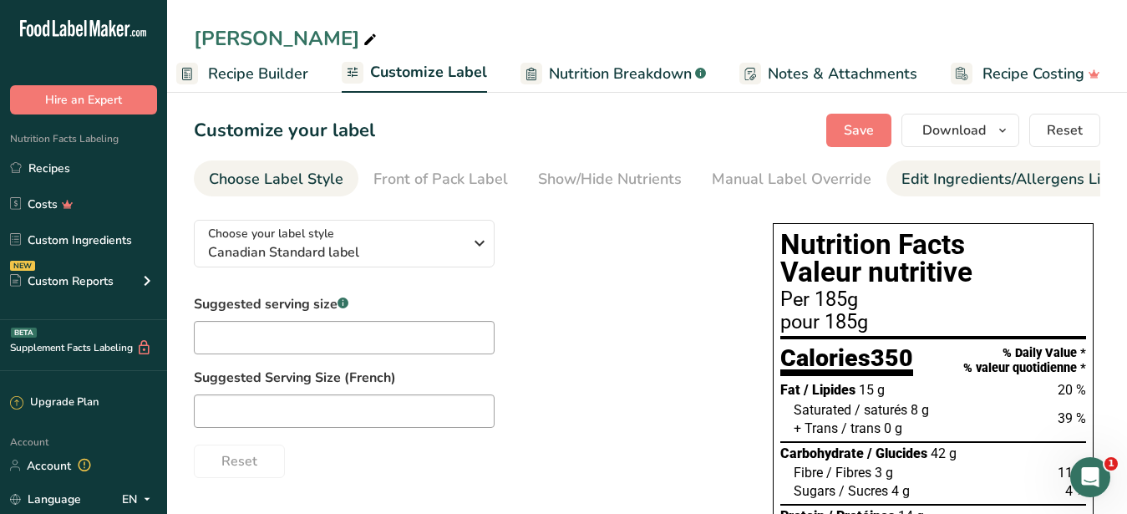
click at [933, 184] on div "Edit Ingredients/Allergens List" at bounding box center [1007, 179] width 212 height 23
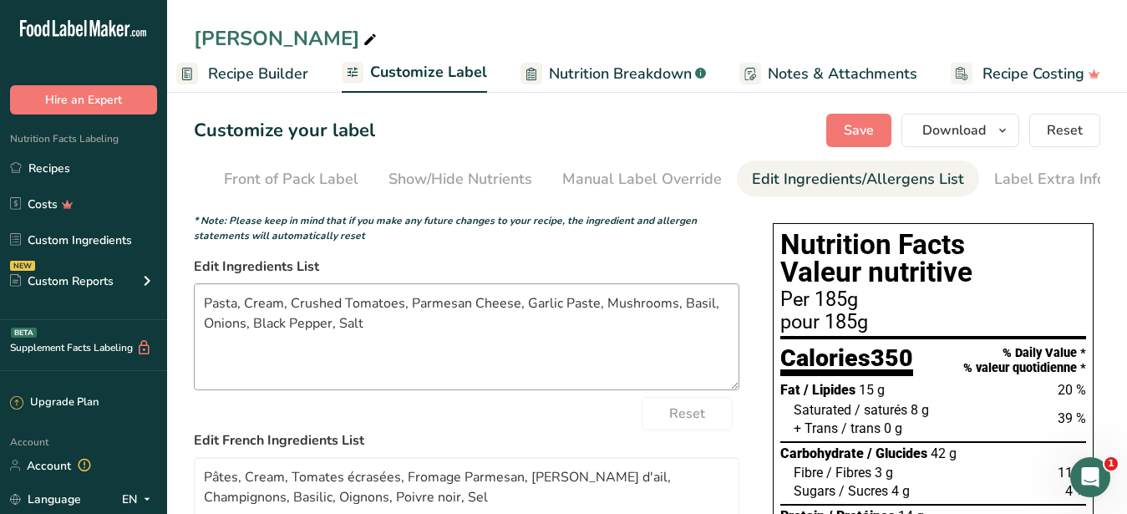
scroll to position [0, 153]
drag, startPoint x: 388, startPoint y: 338, endPoint x: 124, endPoint y: 283, distance: 269.5
click at [194, 283] on textarea "Pasta, Cream, Crushed Tomatoes, Parmesan Cheese, Garlic Paste, Mushrooms, Basil…" at bounding box center [467, 336] width 546 height 107
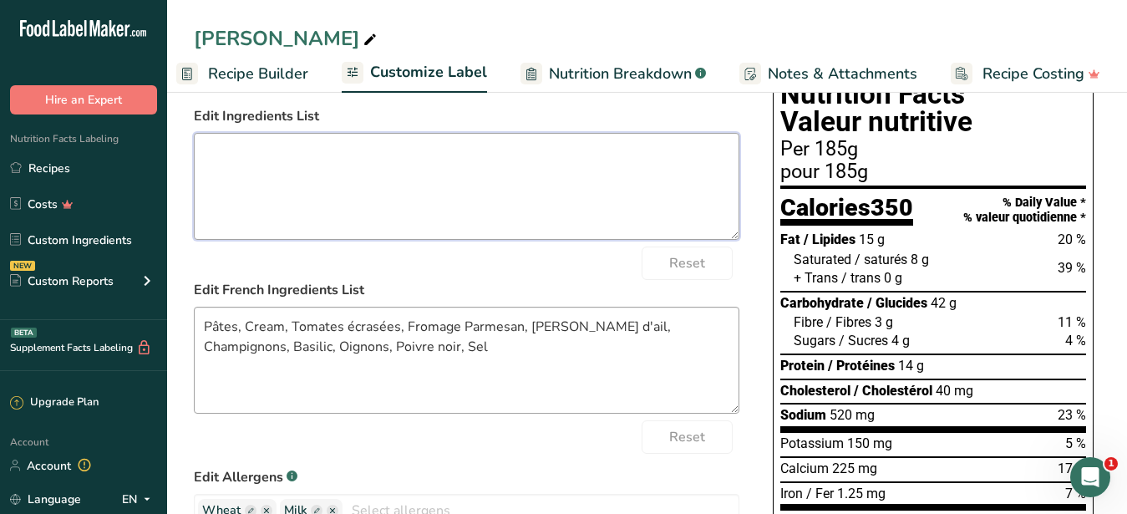
scroll to position [256, 0]
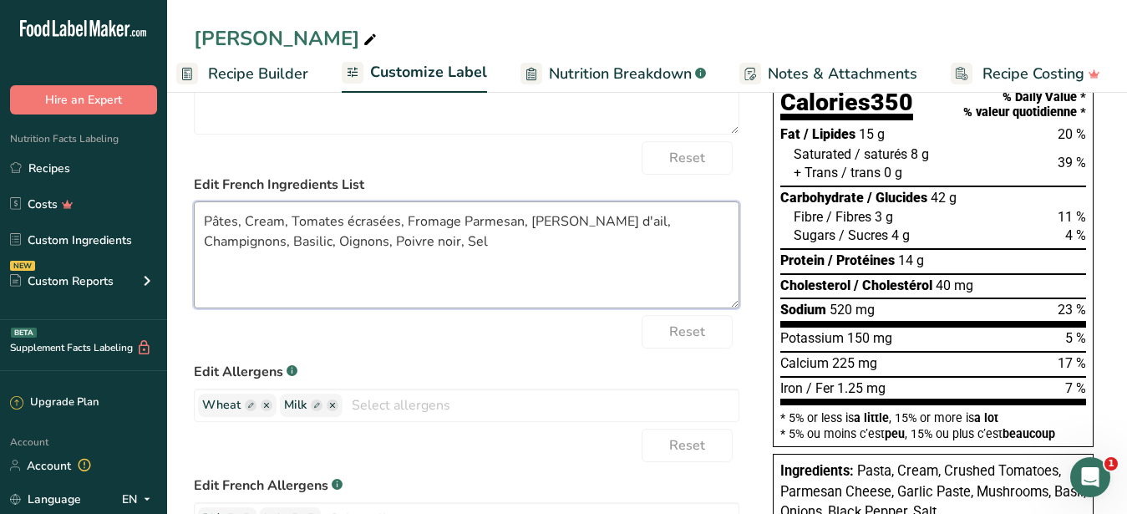
drag, startPoint x: 403, startPoint y: 260, endPoint x: 147, endPoint y: 191, distance: 264.7
click at [194, 201] on textarea "Pâtes, Cream, Tomates écrasées, Fromage Parmesan, [PERSON_NAME] d'ail, Champign…" at bounding box center [467, 254] width 546 height 107
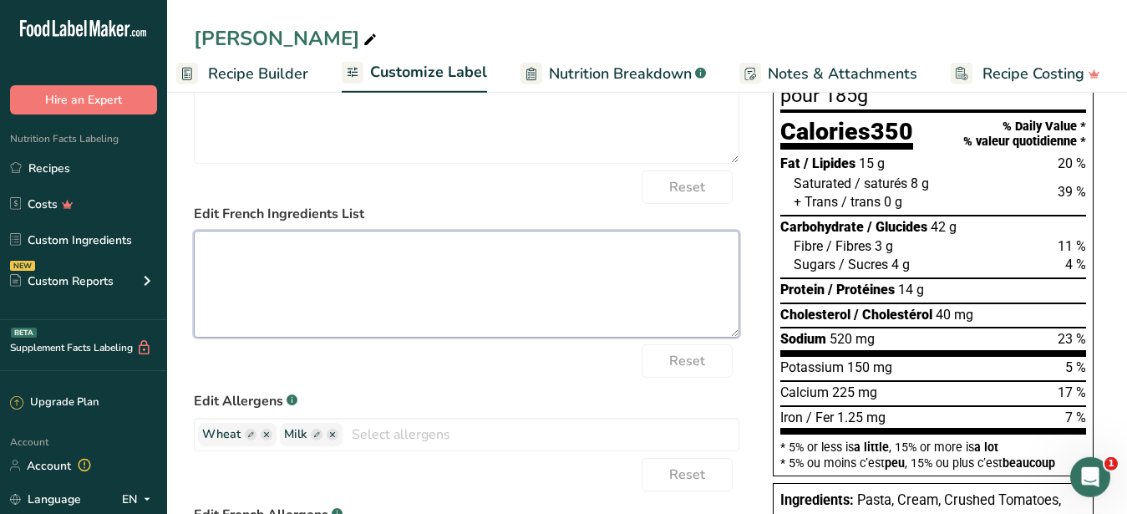
scroll to position [0, 0]
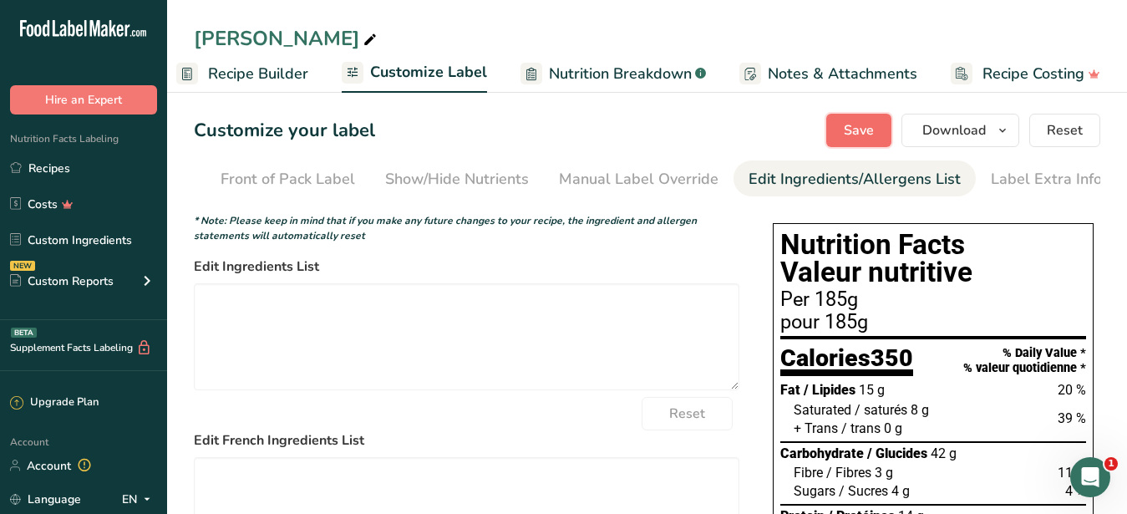
click at [863, 123] on span "Save" at bounding box center [859, 130] width 30 height 20
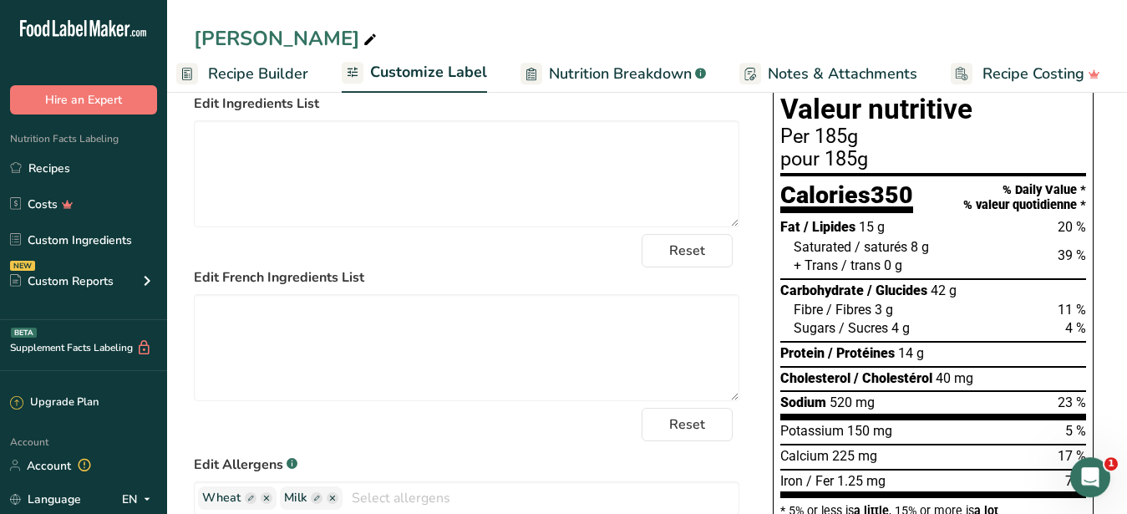
scroll to position [426, 0]
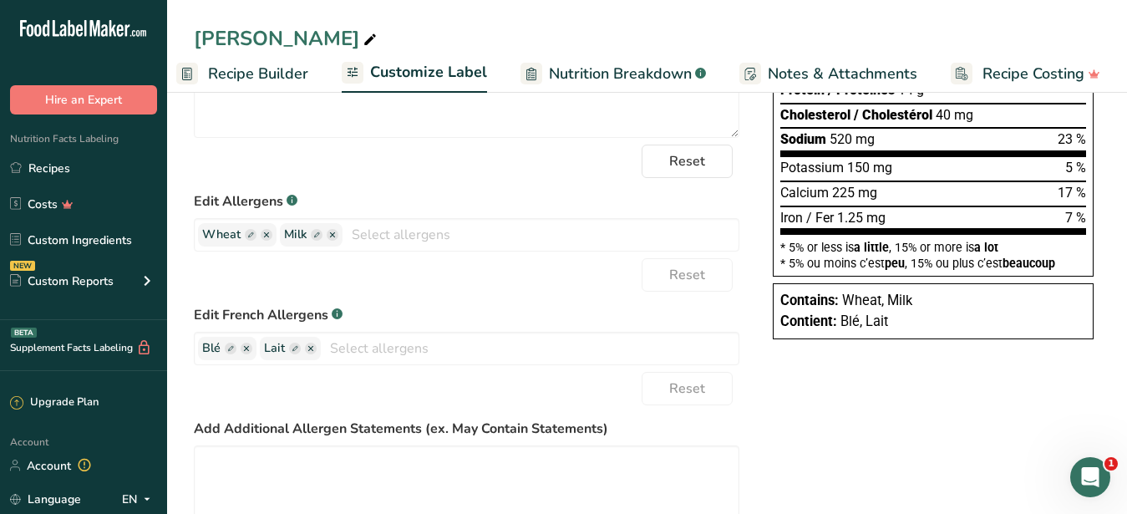
click at [941, 388] on div "Choose your label style Canadian Standard label USA (FDA) Standard FDA label Ta…" at bounding box center [647, 205] width 906 height 850
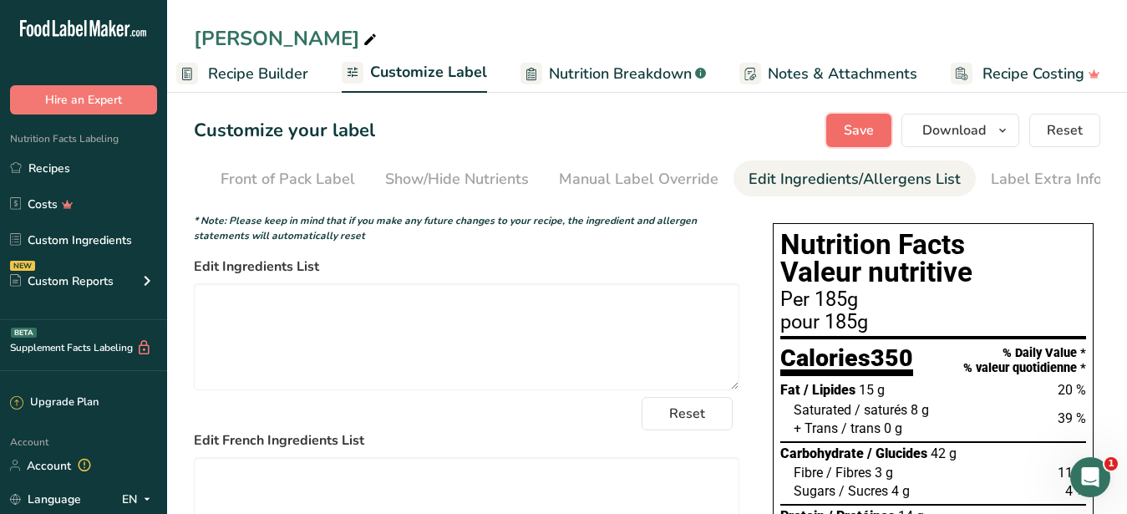
click at [862, 134] on span "Save" at bounding box center [859, 130] width 30 height 20
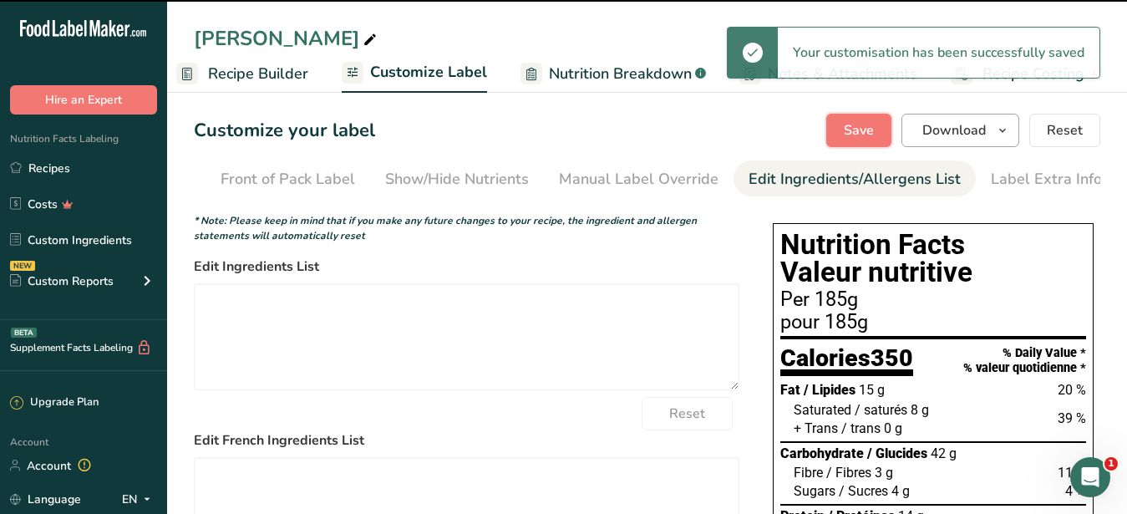
type textarea "Pasta, Cream, Crushed Tomatoes, Parmesan Cheese, Garlic Paste, Mushrooms, Basil…"
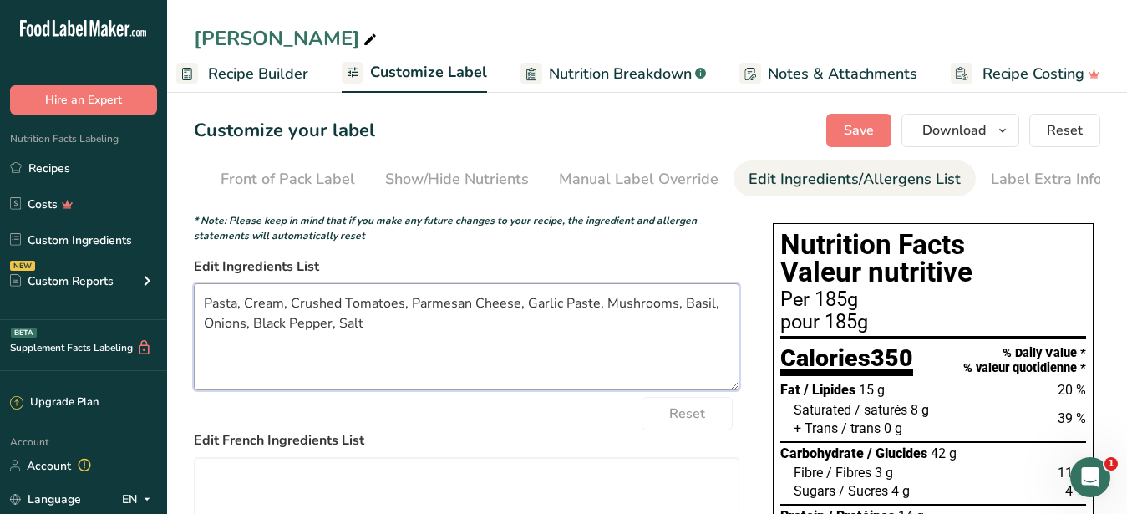
drag, startPoint x: 415, startPoint y: 362, endPoint x: 24, endPoint y: 263, distance: 403.2
click at [194, 283] on textarea "Pasta, Cream, Crushed Tomatoes, Parmesan Cheese, Garlic Paste, Mushrooms, Basil…" at bounding box center [467, 336] width 546 height 107
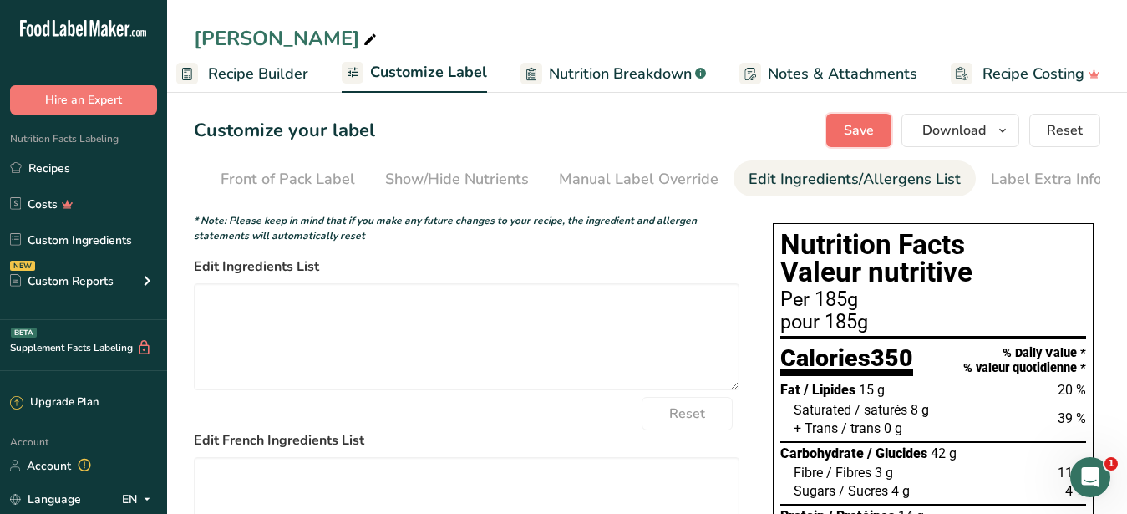
click at [840, 135] on button "Save" at bounding box center [858, 130] width 65 height 33
click at [940, 122] on span "Download" at bounding box center [953, 130] width 63 height 20
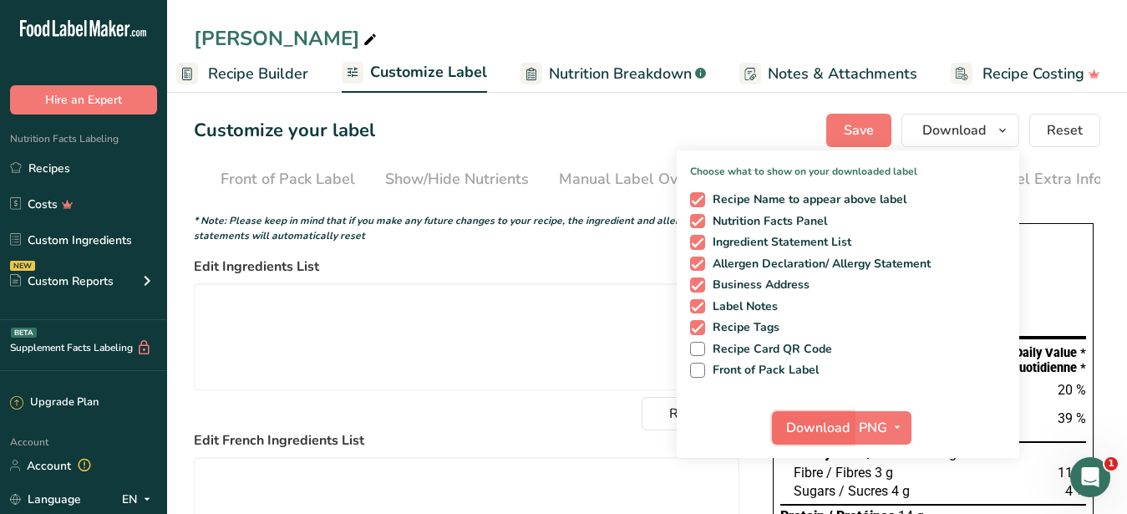
click at [821, 433] on span "Download" at bounding box center [817, 428] width 63 height 20
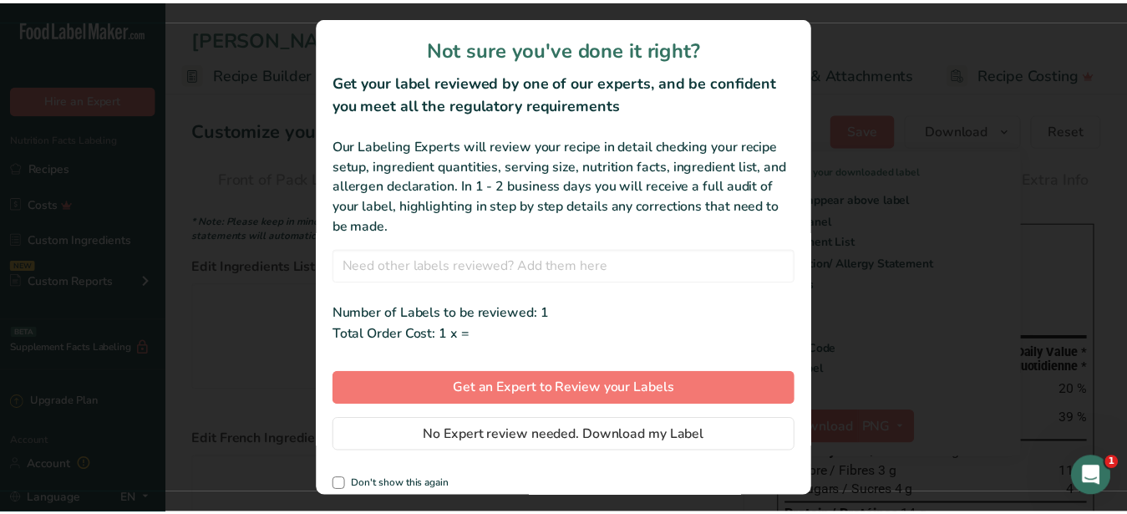
scroll to position [0, 160]
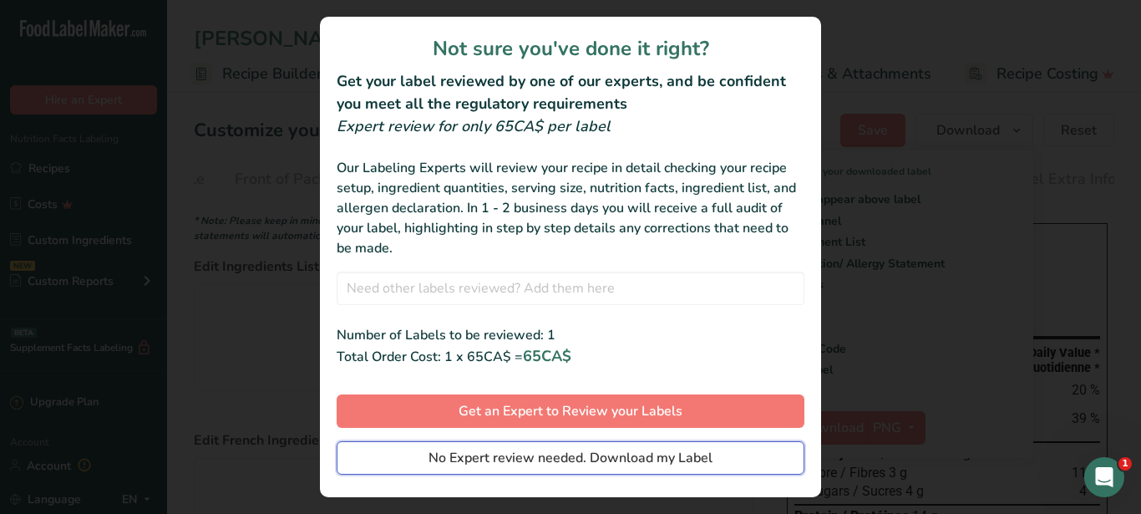
click at [606, 454] on span "No Expert review needed. Download my Label" at bounding box center [571, 458] width 284 height 20
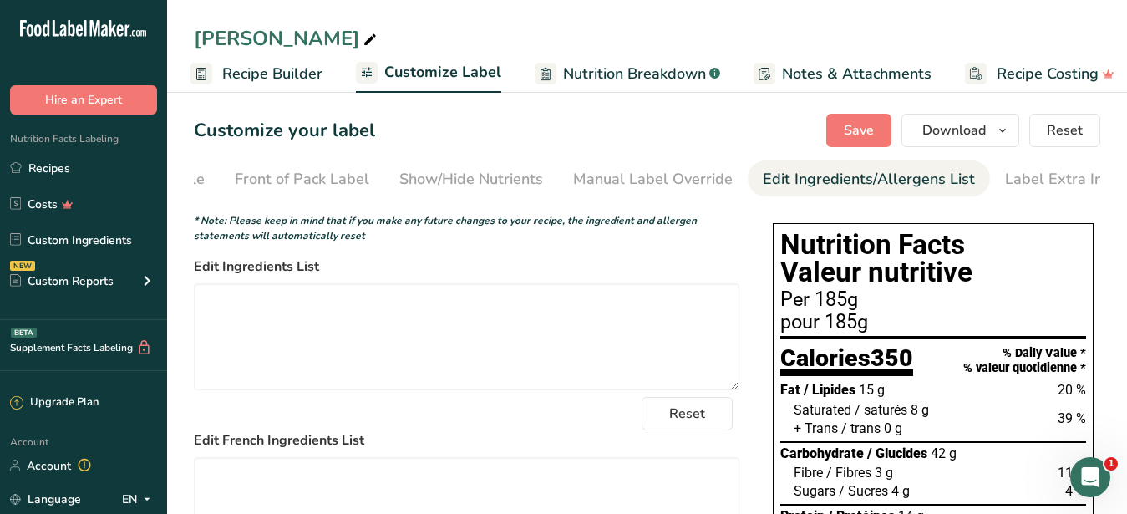
click at [988, 127] on button "Download" at bounding box center [960, 130] width 118 height 33
click at [984, 135] on span "Download" at bounding box center [953, 130] width 63 height 20
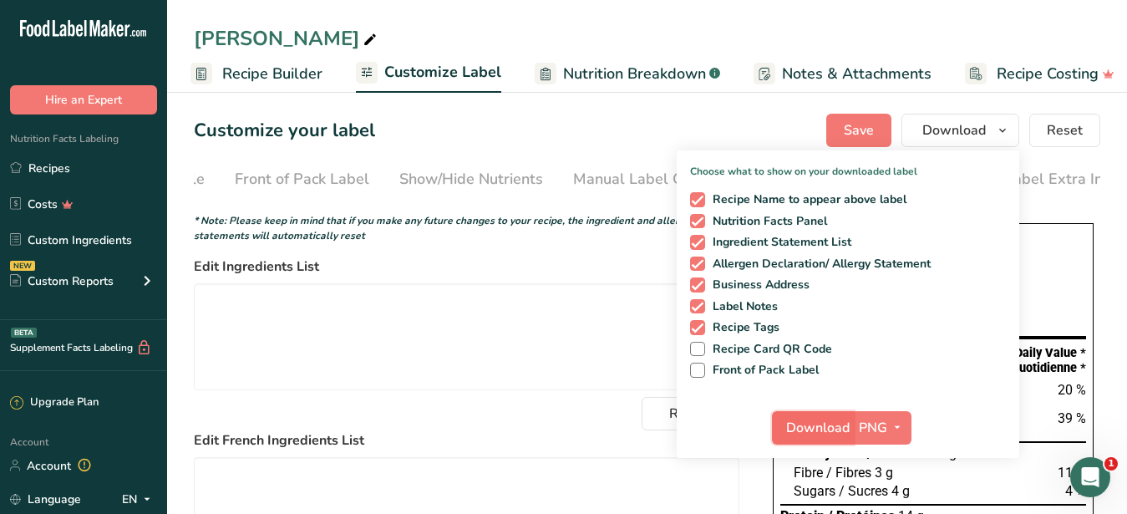
click at [820, 431] on span "Download" at bounding box center [817, 428] width 63 height 20
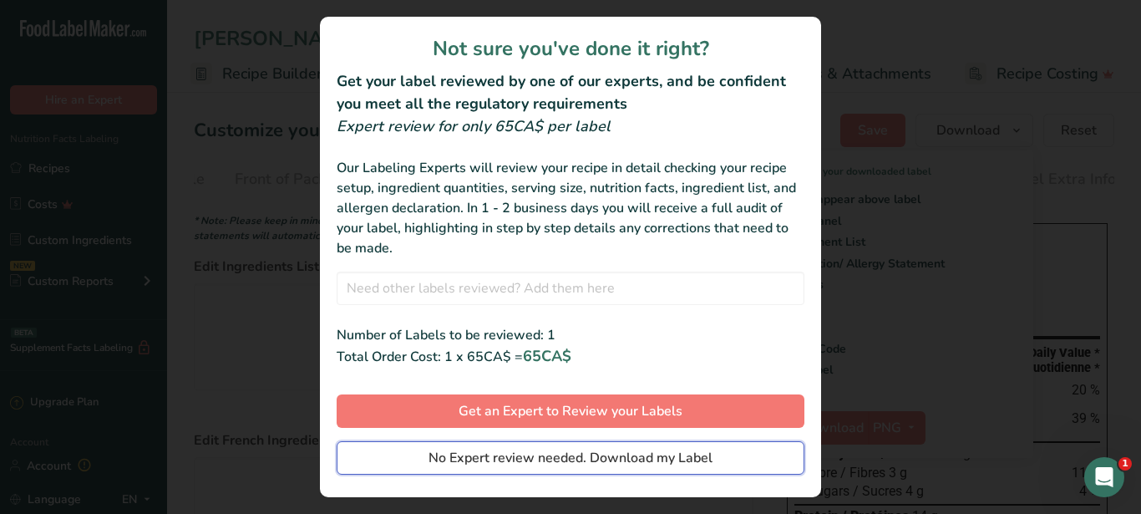
click at [652, 451] on span "No Expert review needed. Download my Label" at bounding box center [571, 458] width 284 height 20
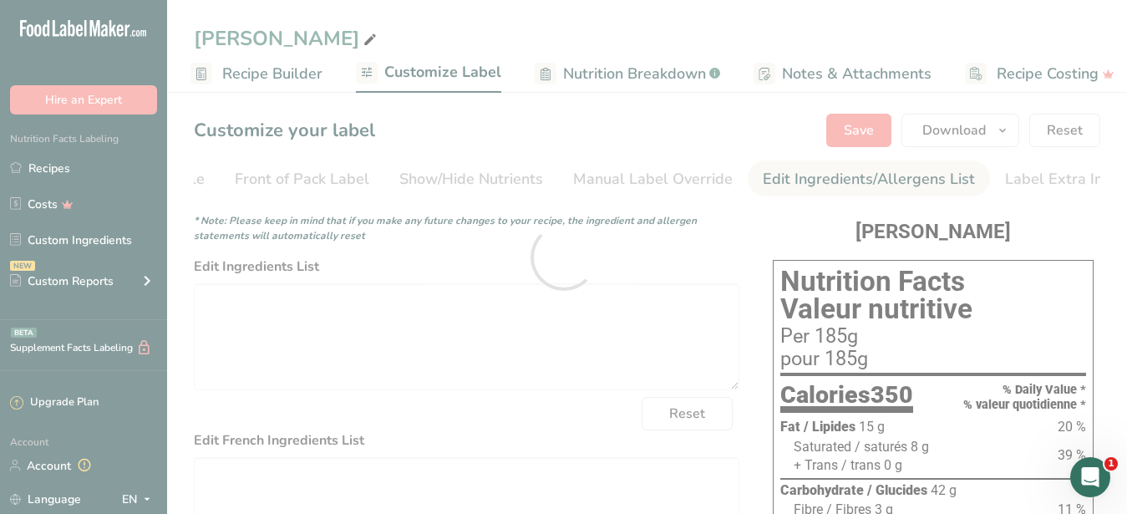
scroll to position [0, 0]
